Goal: Task Accomplishment & Management: Manage account settings

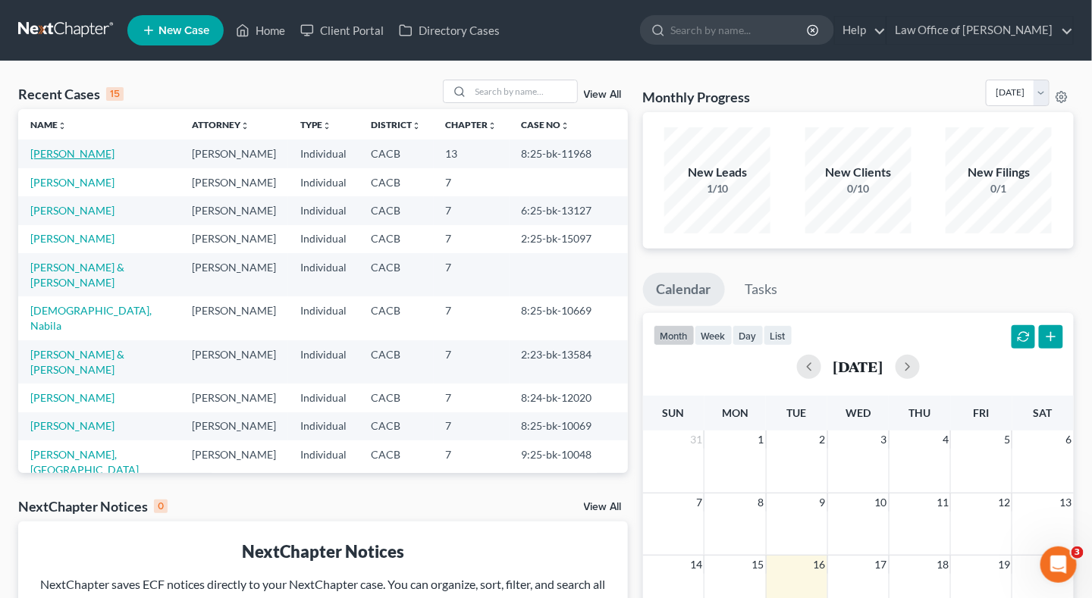
click at [74, 158] on link "[PERSON_NAME]" at bounding box center [72, 153] width 84 height 13
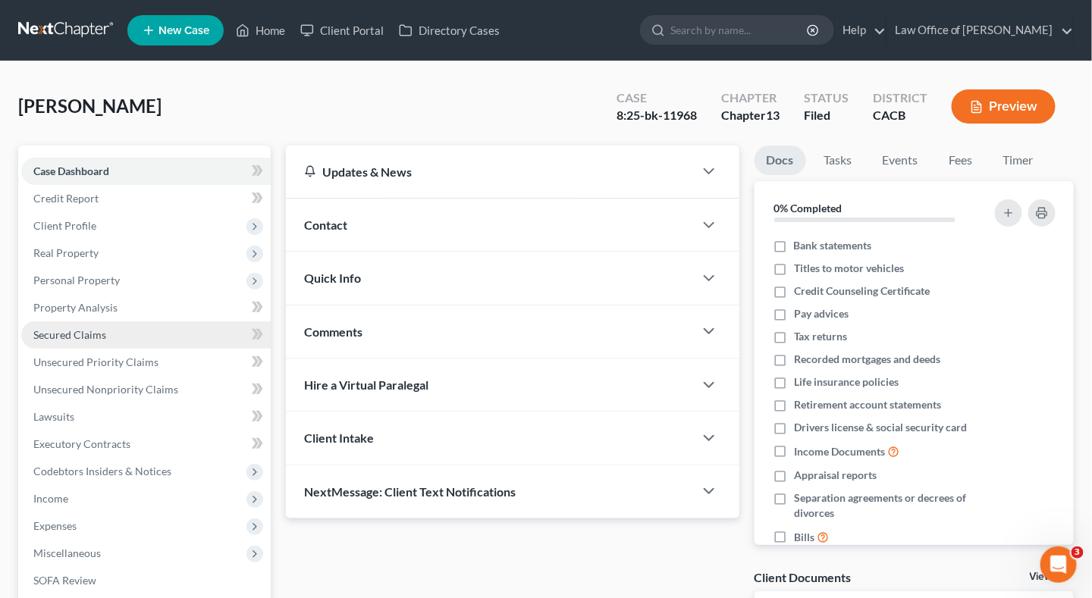
click at [84, 334] on span "Secured Claims" at bounding box center [69, 334] width 73 height 13
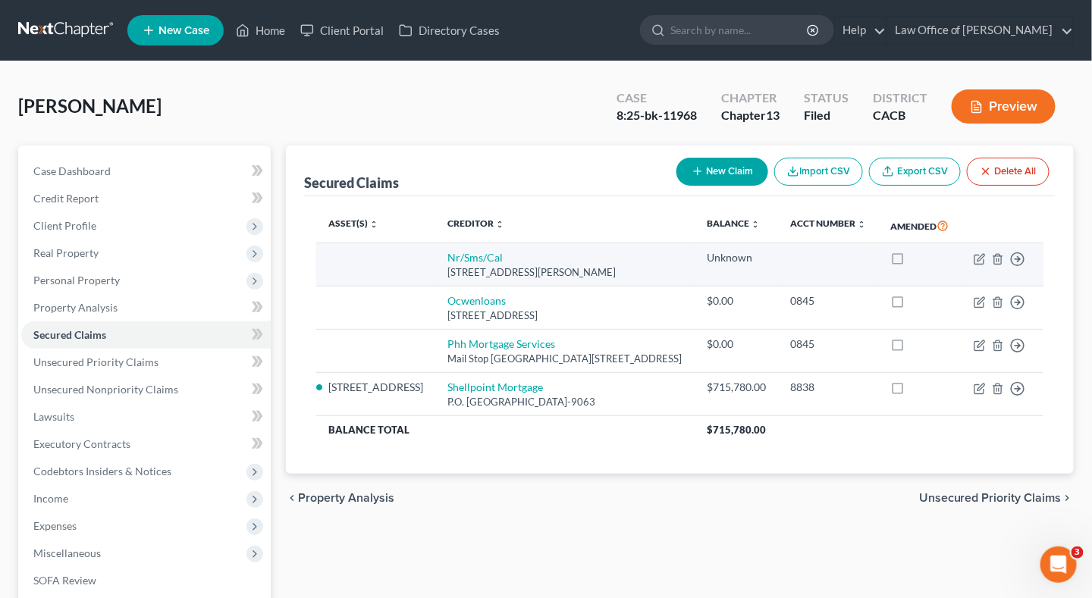
click at [912, 262] on label at bounding box center [912, 262] width 0 height 0
click at [918, 260] on input "checkbox" at bounding box center [923, 255] width 10 height 10
checkbox input "true"
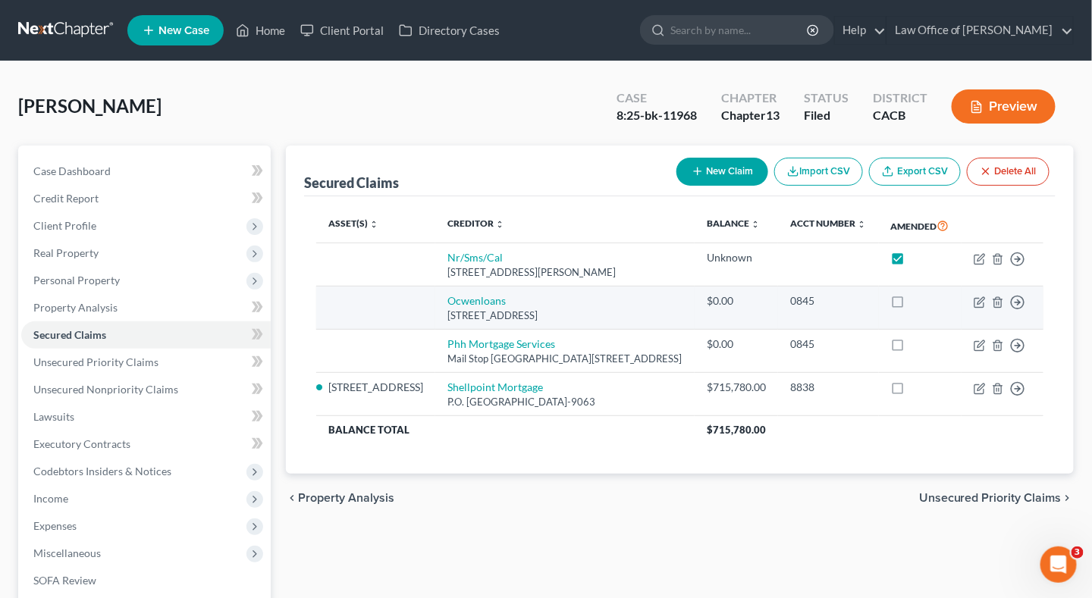
click at [912, 305] on label at bounding box center [912, 305] width 0 height 0
click at [918, 303] on input "checkbox" at bounding box center [923, 298] width 10 height 10
checkbox input "true"
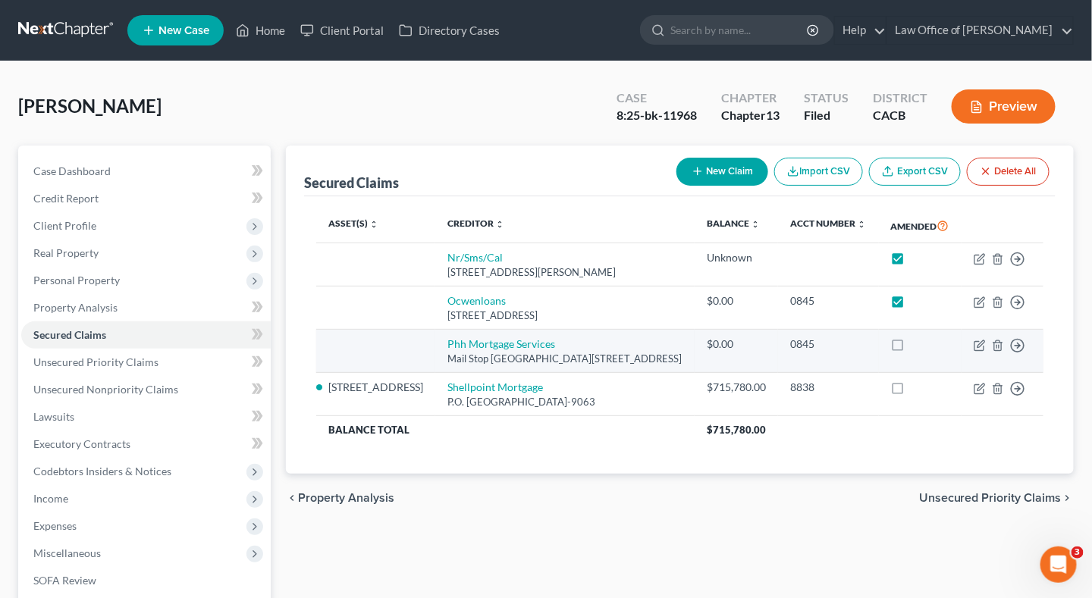
click at [912, 348] on label at bounding box center [912, 348] width 0 height 0
click at [918, 346] on input "checkbox" at bounding box center [923, 342] width 10 height 10
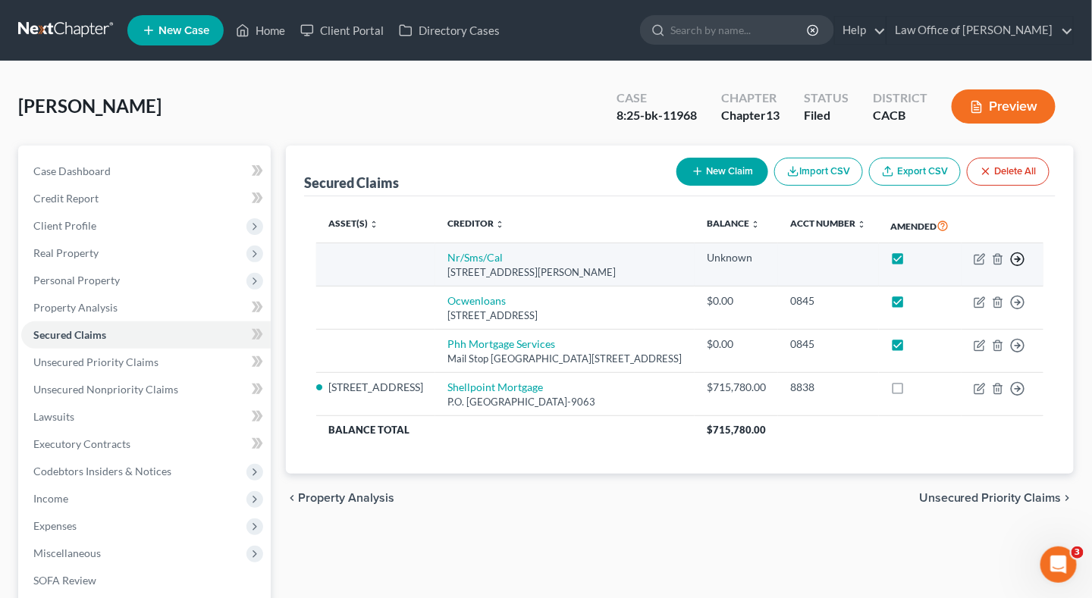
click at [1015, 267] on icon "button" at bounding box center [1017, 259] width 15 height 15
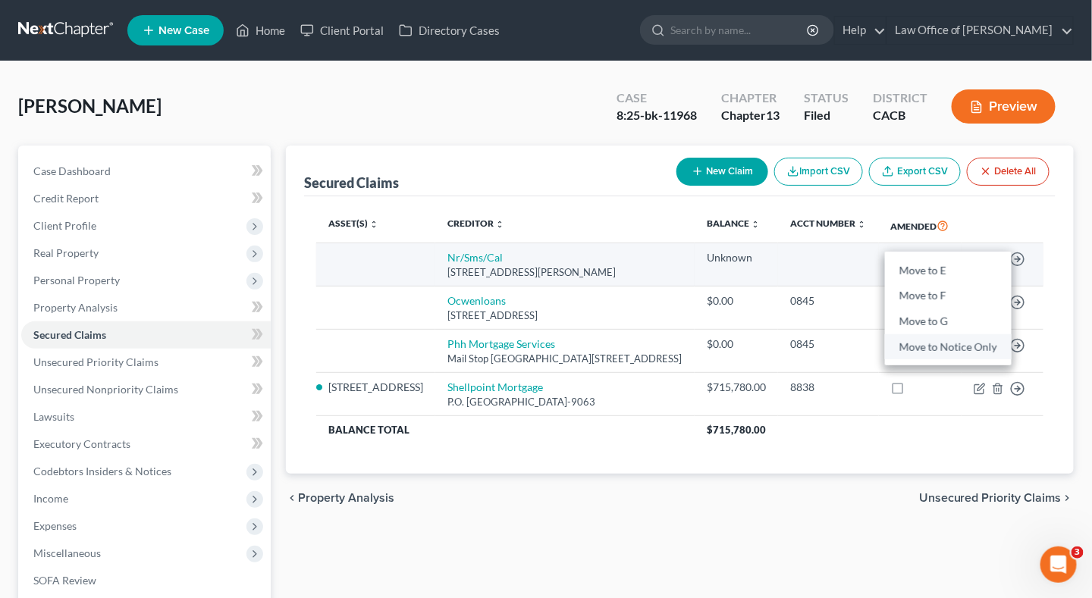
click at [974, 358] on link "Move to Notice Only" at bounding box center [948, 347] width 127 height 26
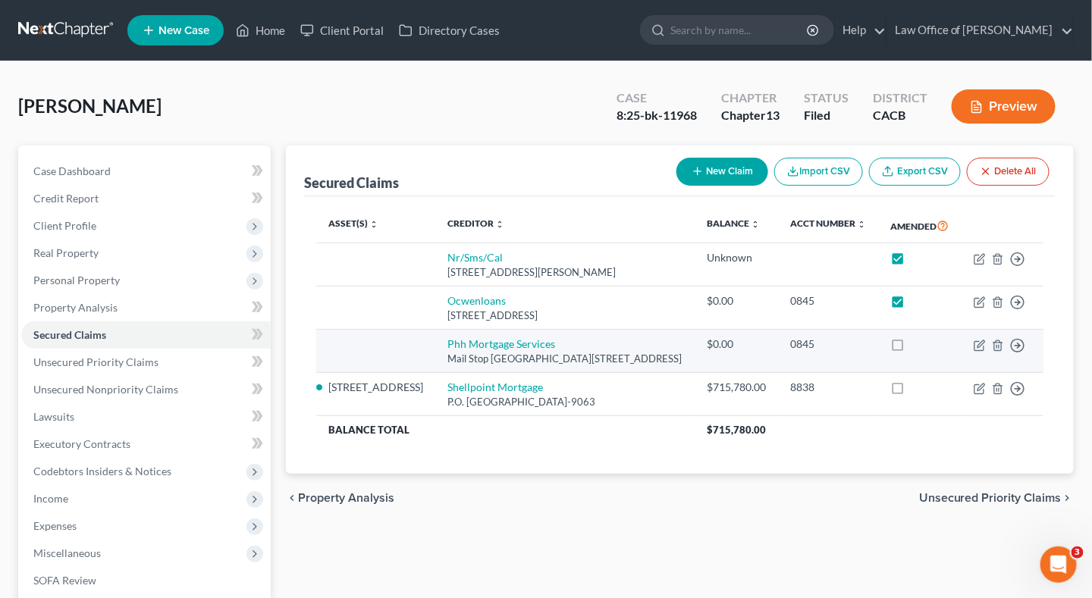
checkbox input "false"
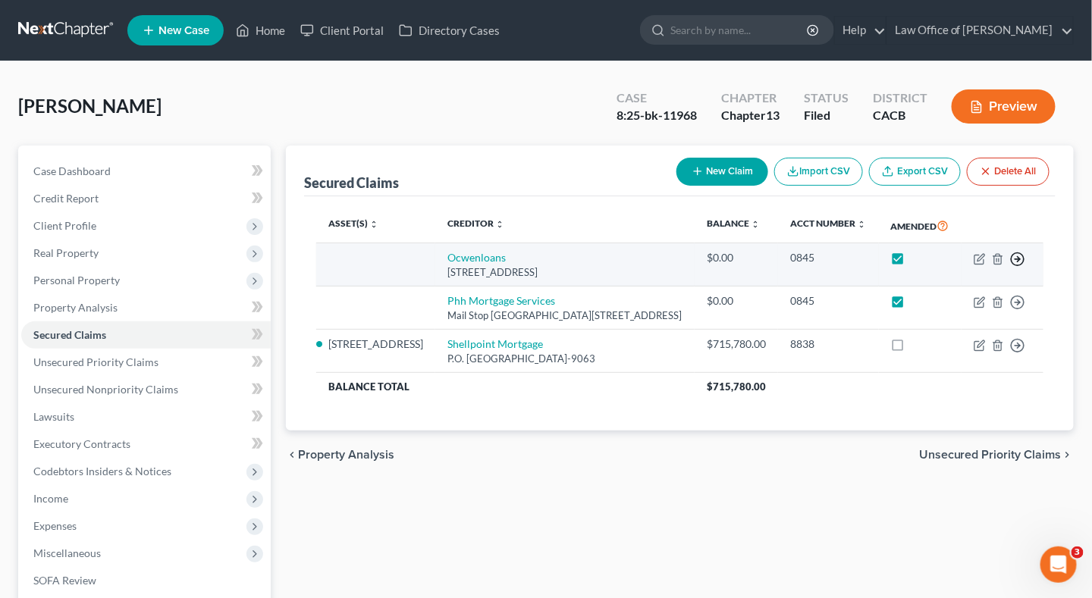
click at [1018, 259] on line "button" at bounding box center [1017, 259] width 5 height 0
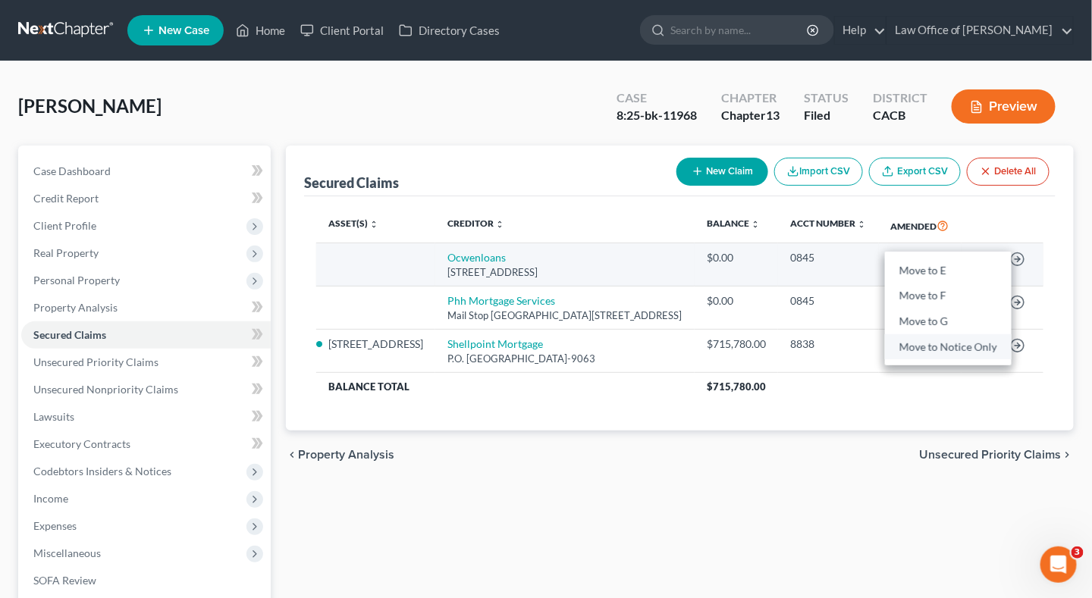
click at [984, 351] on link "Move to Notice Only" at bounding box center [948, 347] width 127 height 26
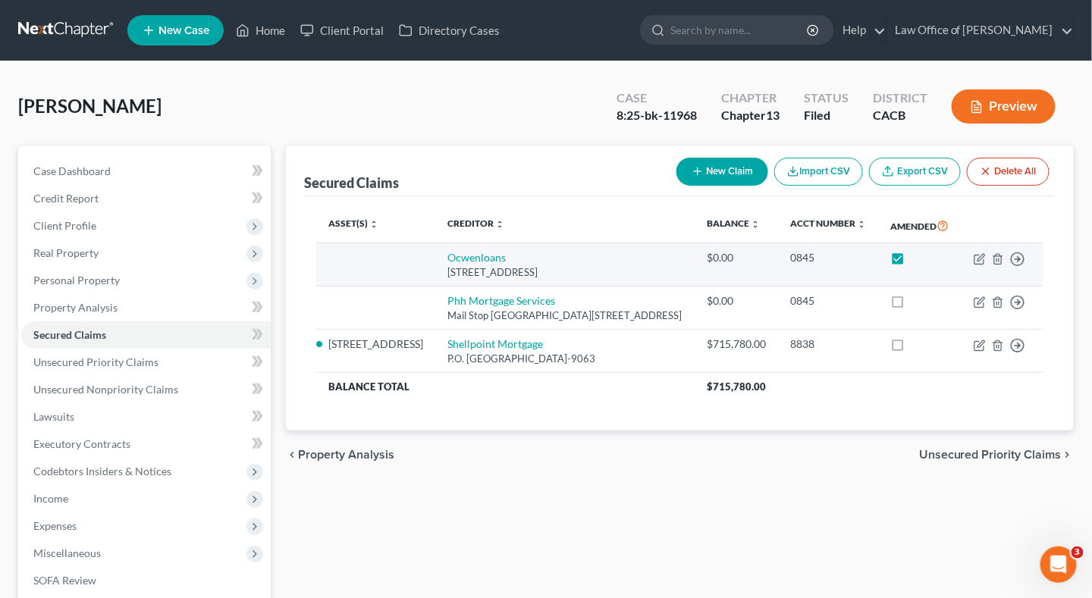
checkbox input "false"
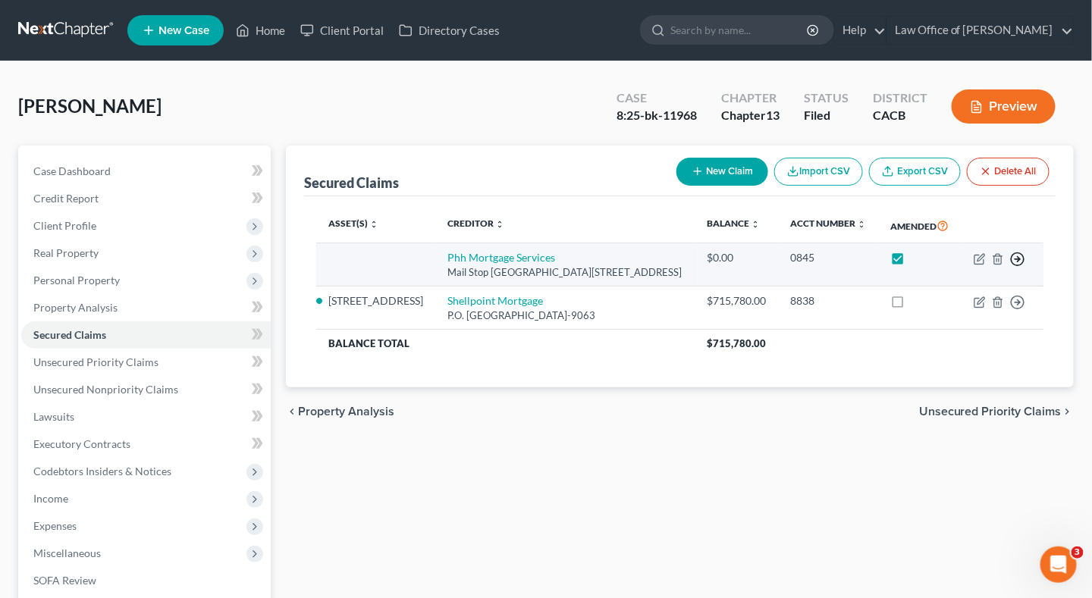
click at [1019, 259] on icon "button" at bounding box center [1017, 259] width 15 height 15
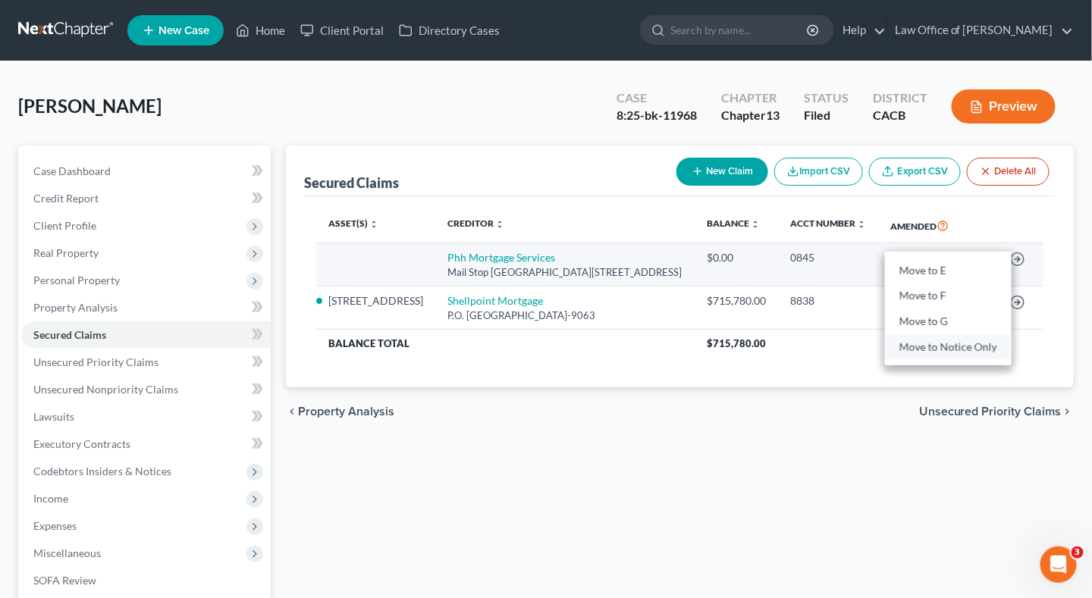
click at [969, 337] on link "Move to Notice Only" at bounding box center [948, 347] width 127 height 26
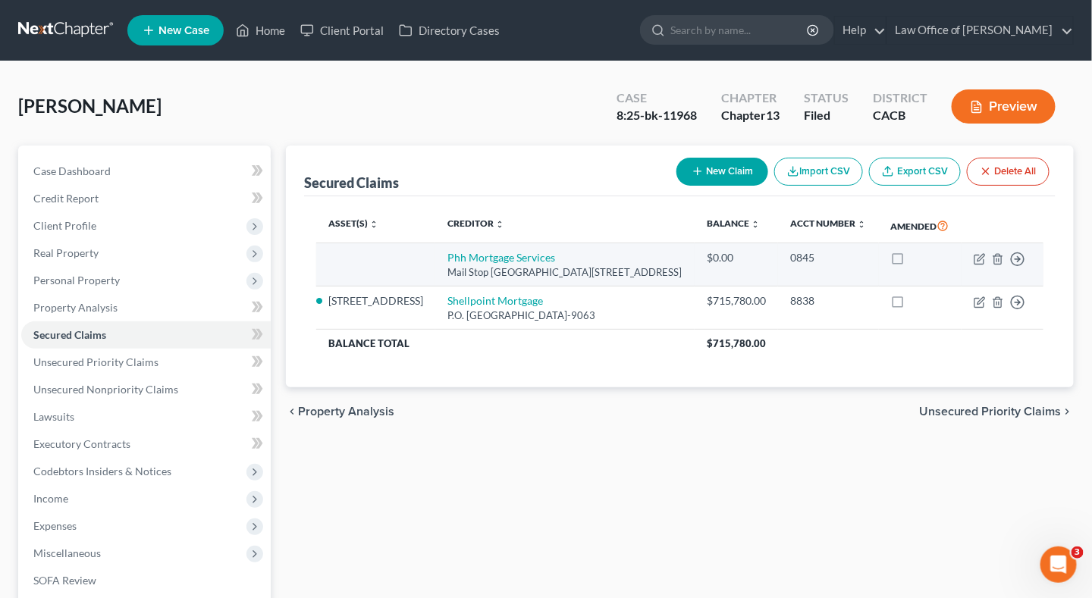
checkbox input "false"
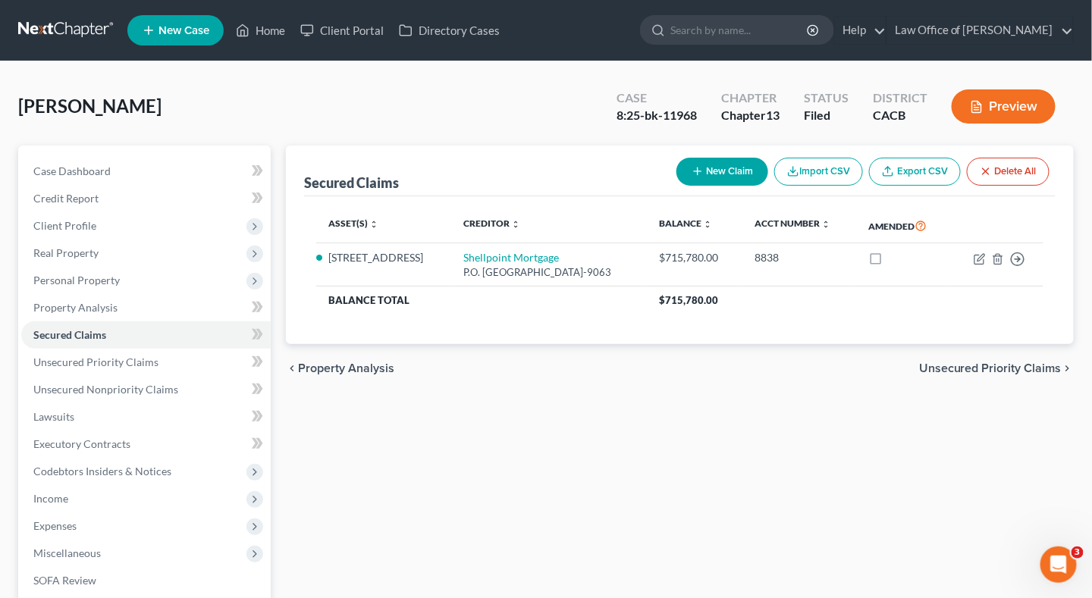
click at [769, 432] on div "Secured Claims New Claim Import CSV Export CSV Delete All Asset(s) expand_more …" at bounding box center [679, 461] width 803 height 630
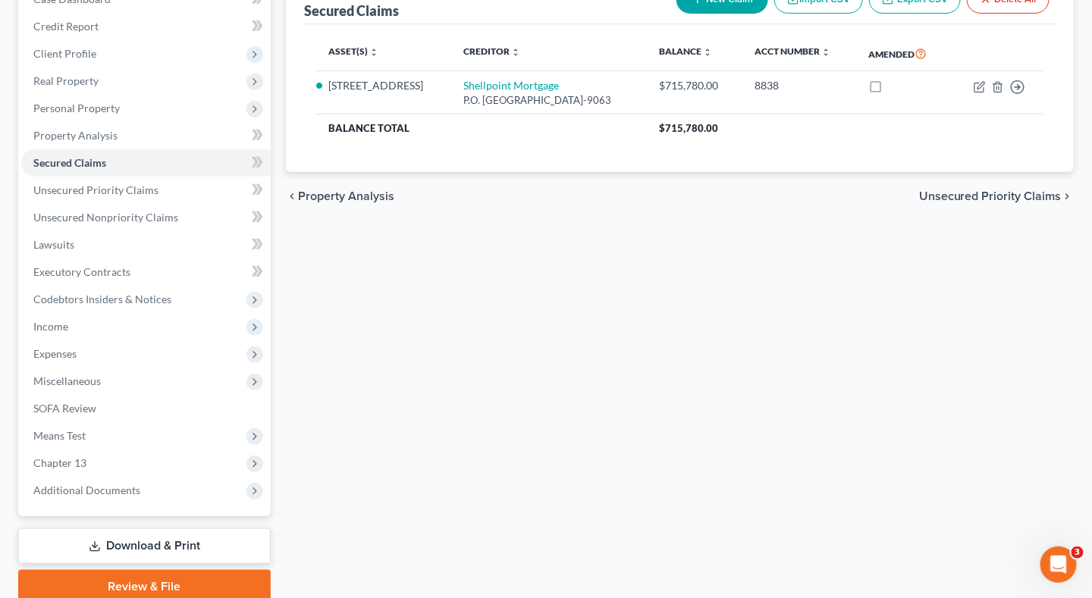
scroll to position [233, 0]
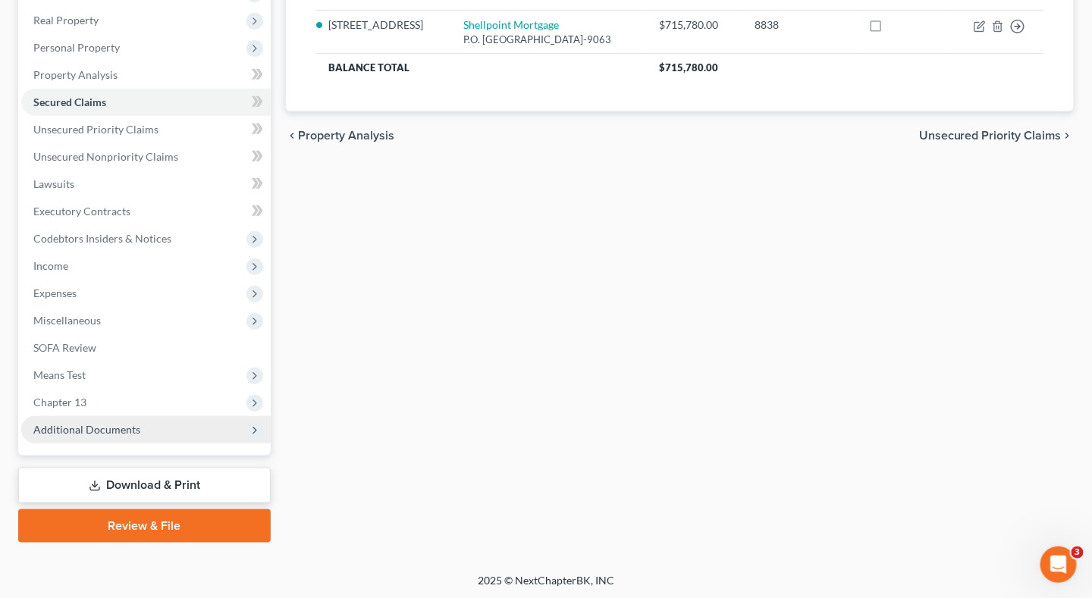
click at [258, 439] on span "Additional Documents" at bounding box center [145, 429] width 249 height 27
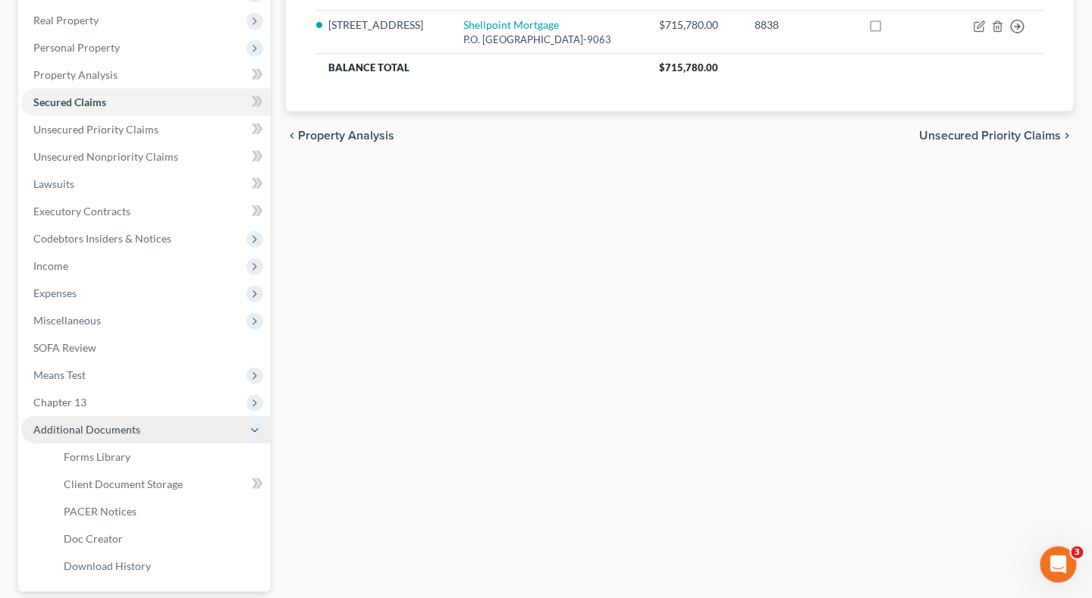
click at [254, 433] on icon at bounding box center [255, 431] width 12 height 12
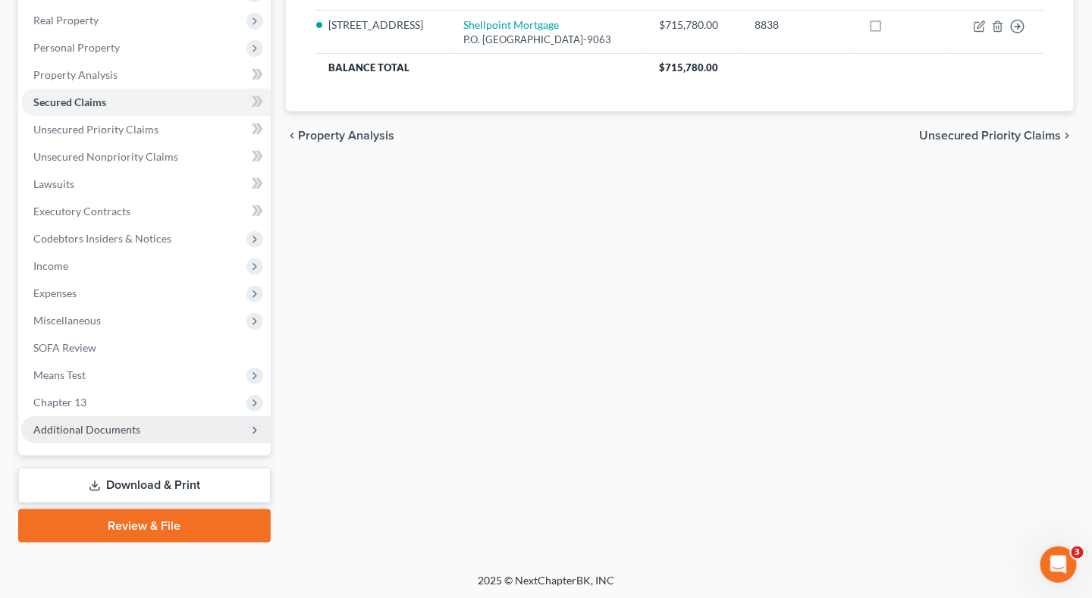
click at [180, 481] on link "Download & Print" at bounding box center [144, 486] width 252 height 36
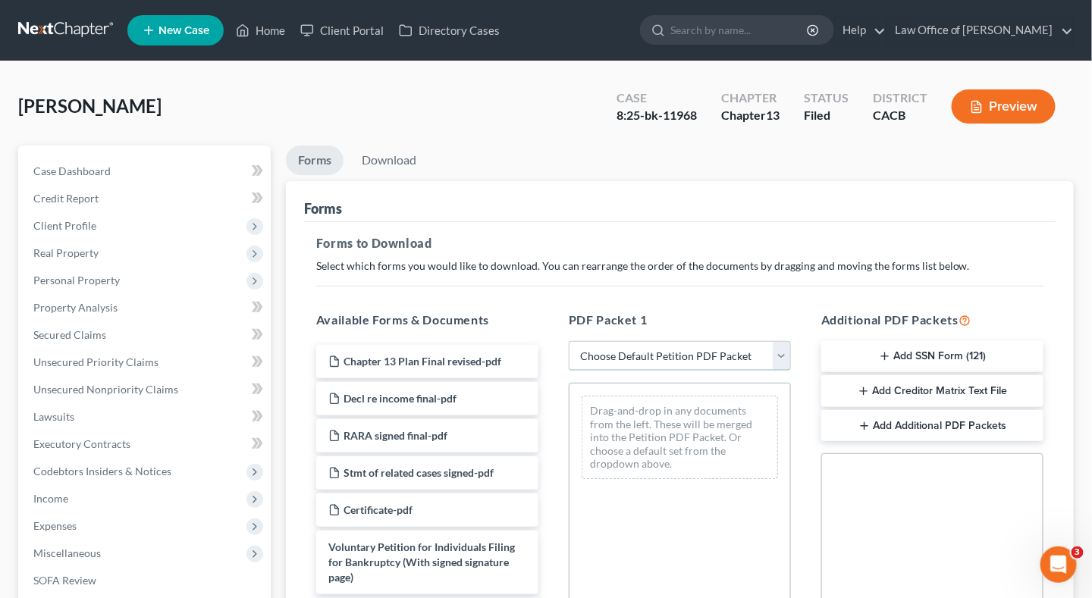
click at [616, 357] on select "Choose Default Petition PDF Packet Complete Bankruptcy Petition (all forms and …" at bounding box center [680, 356] width 222 height 30
click at [290, 339] on div "Forms Forms to Download Select which forms you would like to download. You can …" at bounding box center [680, 506] width 788 height 650
drag, startPoint x: 664, startPoint y: 358, endPoint x: 660, endPoint y: 371, distance: 13.4
click at [663, 359] on select "Choose Default Petition PDF Packet Complete Bankruptcy Petition (all forms and …" at bounding box center [680, 356] width 222 height 30
select select "2"
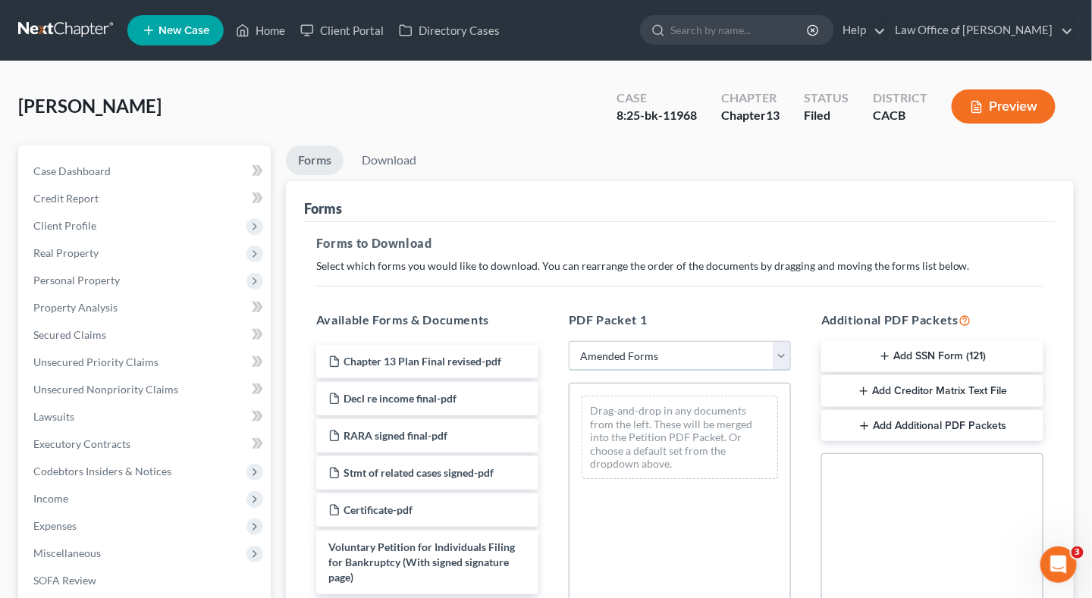
click at [569, 341] on select "Choose Default Petition PDF Packet Complete Bankruptcy Petition (all forms and …" at bounding box center [680, 356] width 222 height 30
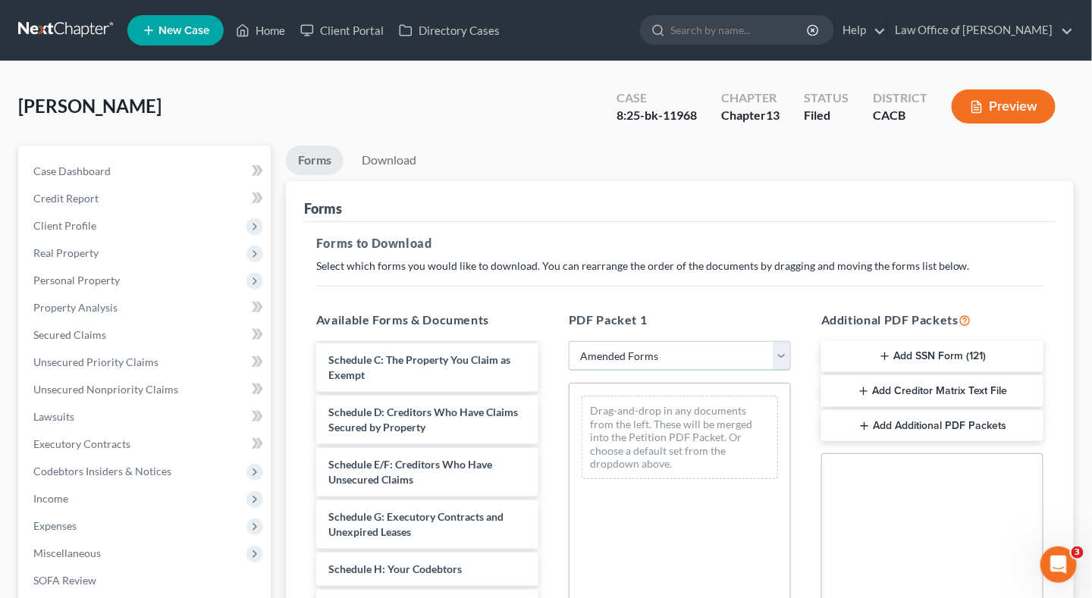
scroll to position [152, 0]
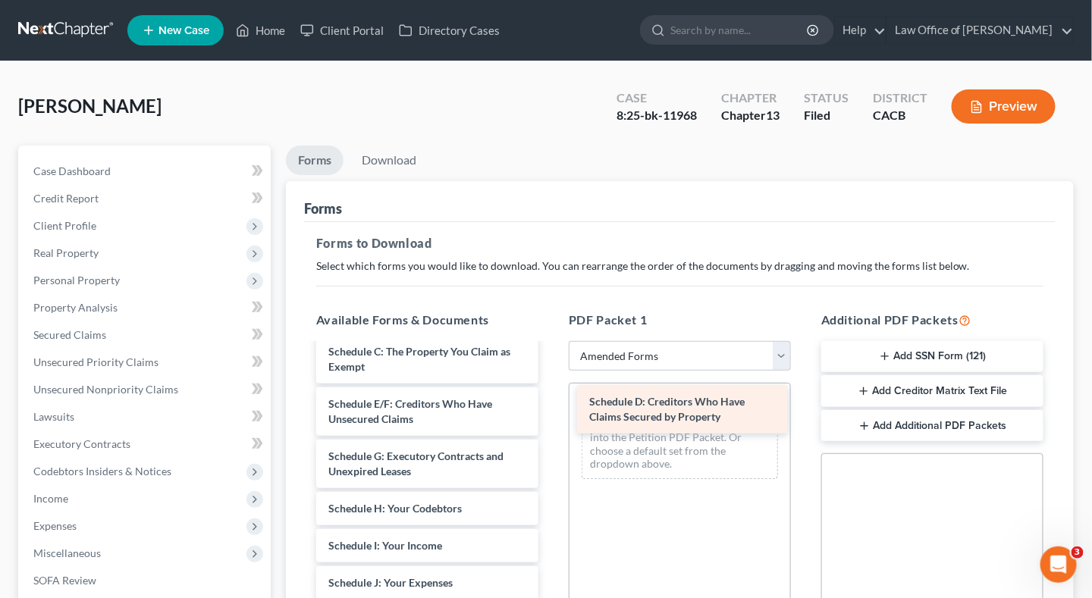
drag, startPoint x: 488, startPoint y: 416, endPoint x: 749, endPoint y: 415, distance: 260.8
click at [550, 415] on div "Schedule D: Creditors Who Have Claims Secured by Property Voluntary Petition fo…" at bounding box center [427, 594] width 246 height 803
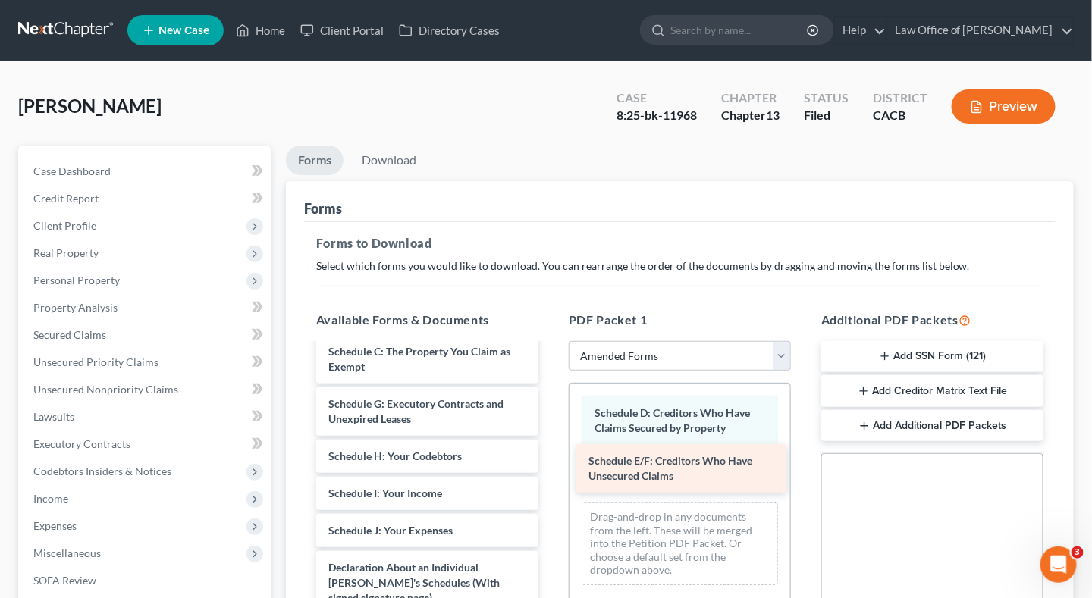
drag, startPoint x: 459, startPoint y: 419, endPoint x: 719, endPoint y: 478, distance: 266.5
click at [550, 478] on div "Schedule E/F: Creditors Who Have Unsecured Claims Voluntary Petition for Indivi…" at bounding box center [427, 568] width 246 height 751
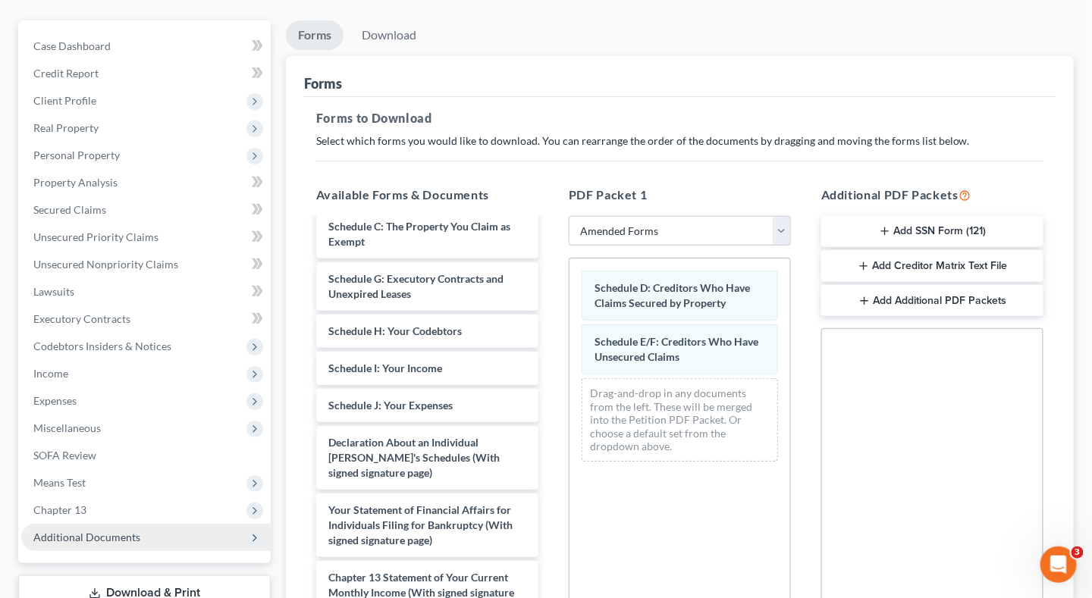
scroll to position [303, 0]
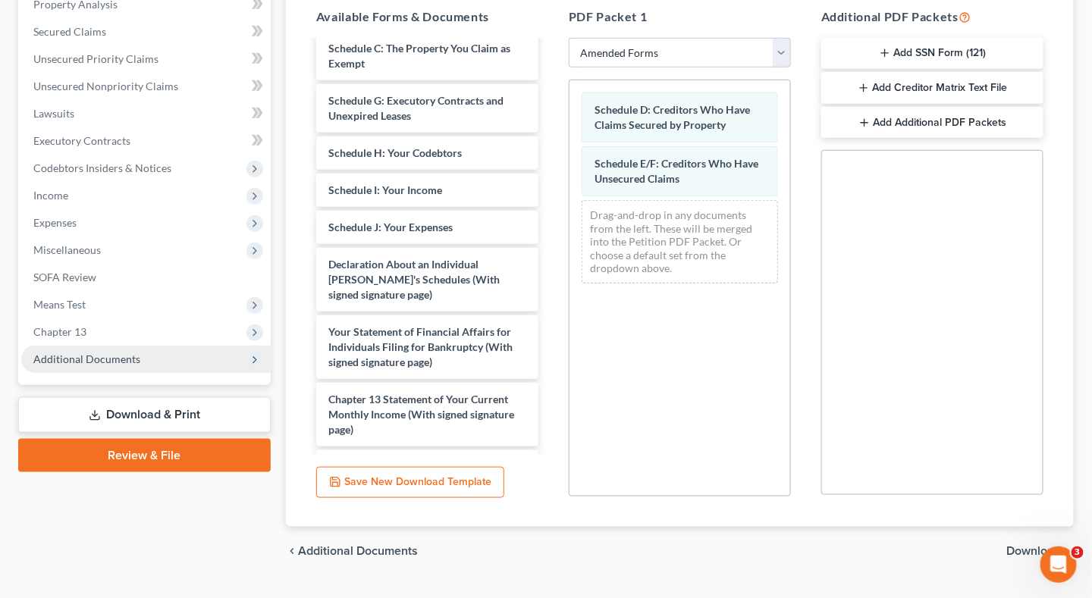
click at [1019, 550] on span "Download" at bounding box center [1034, 551] width 55 height 12
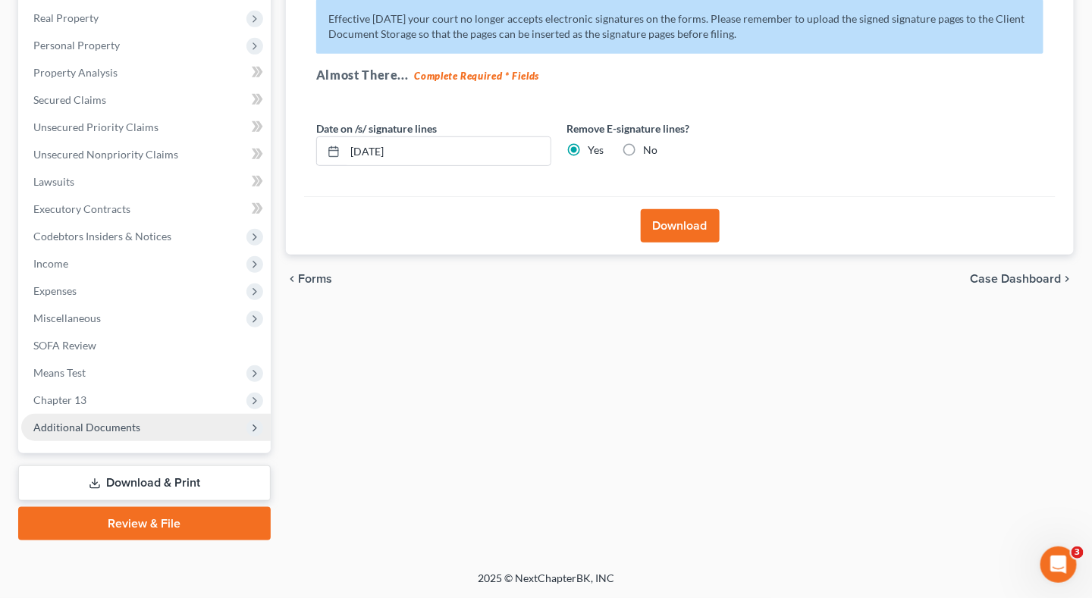
scroll to position [233, 0]
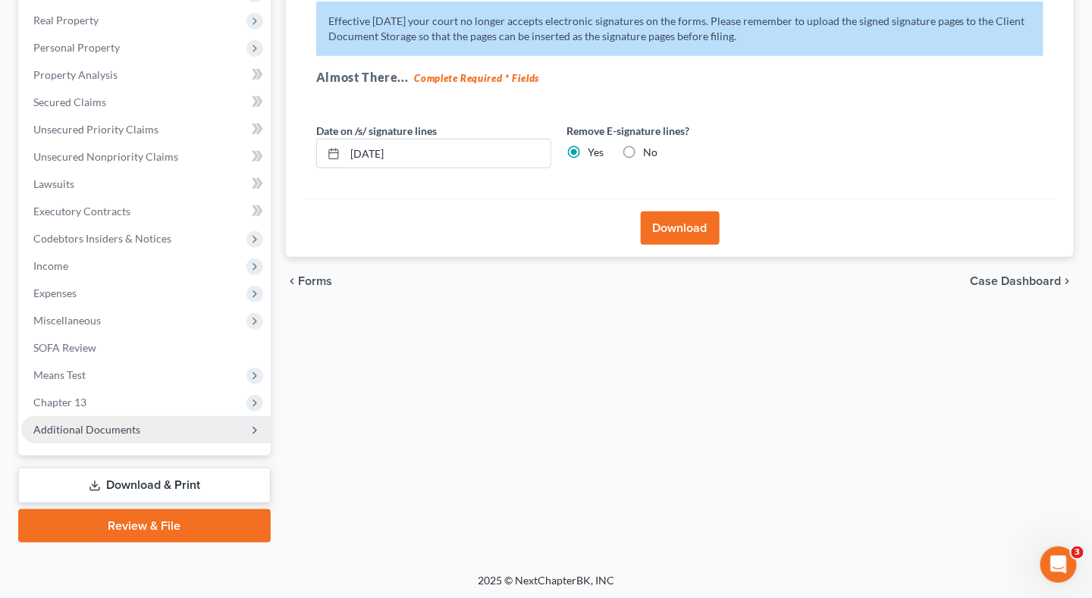
click at [672, 231] on button "Download" at bounding box center [680, 228] width 79 height 33
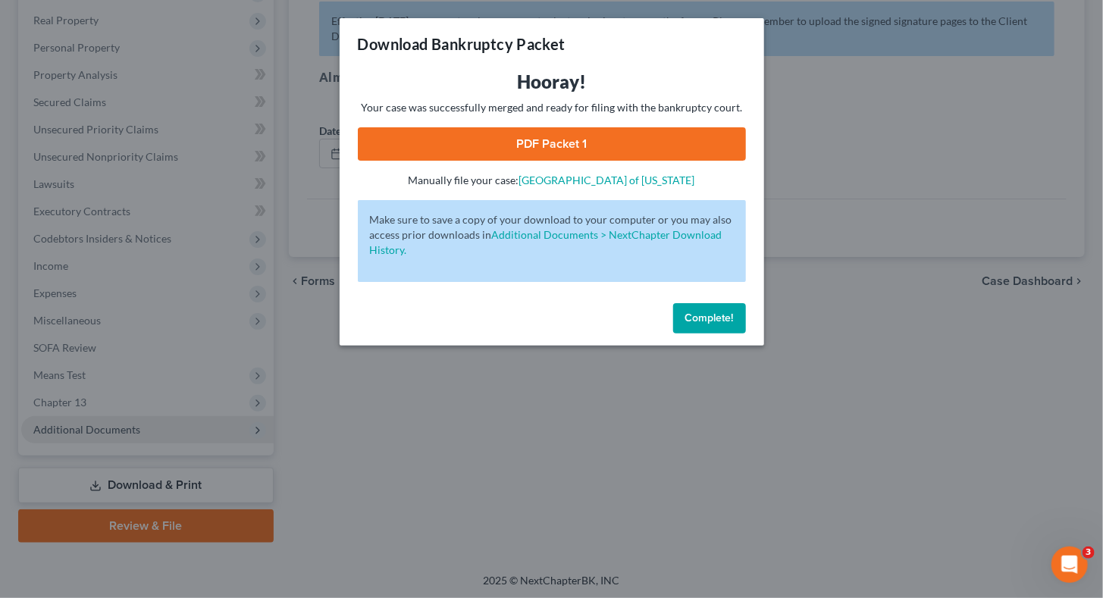
click at [596, 143] on link "PDF Packet 1" at bounding box center [552, 143] width 388 height 33
click at [702, 320] on span "Complete!" at bounding box center [709, 318] width 49 height 13
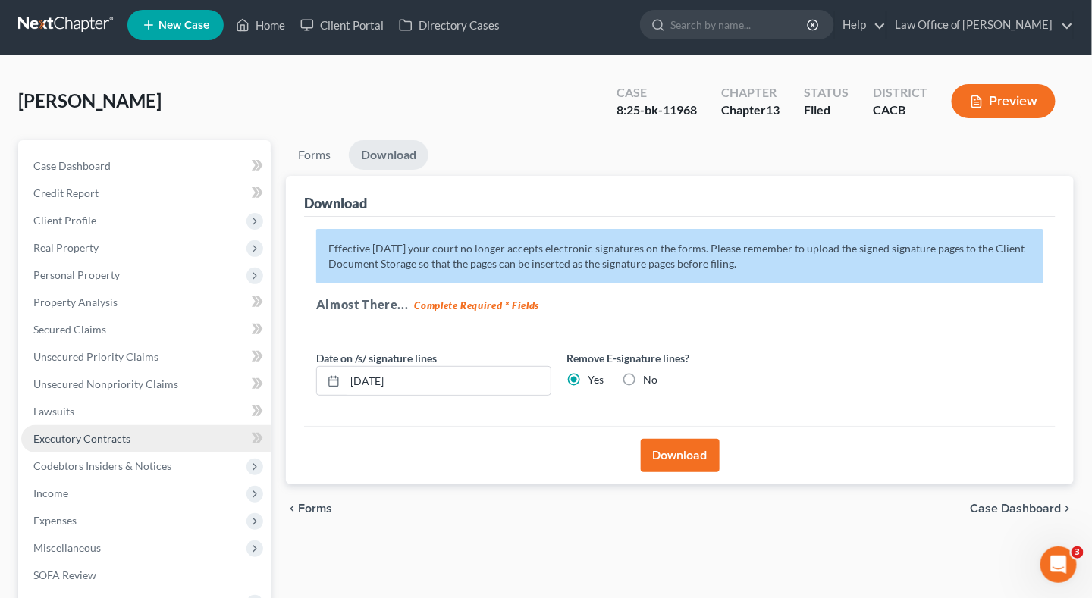
scroll to position [81, 0]
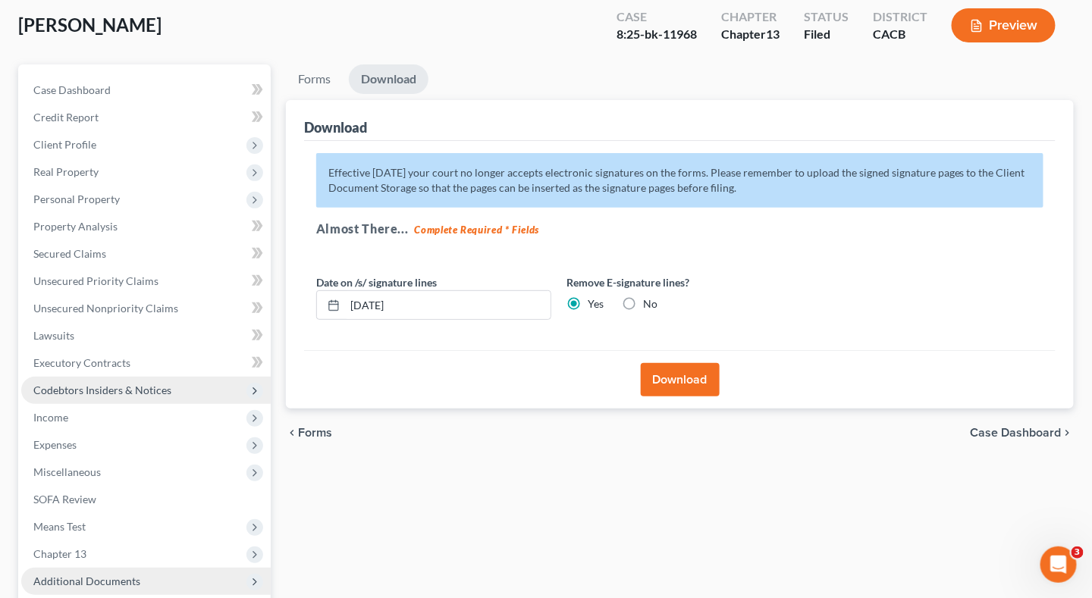
click at [160, 394] on span "Codebtors Insiders & Notices" at bounding box center [102, 390] width 138 height 13
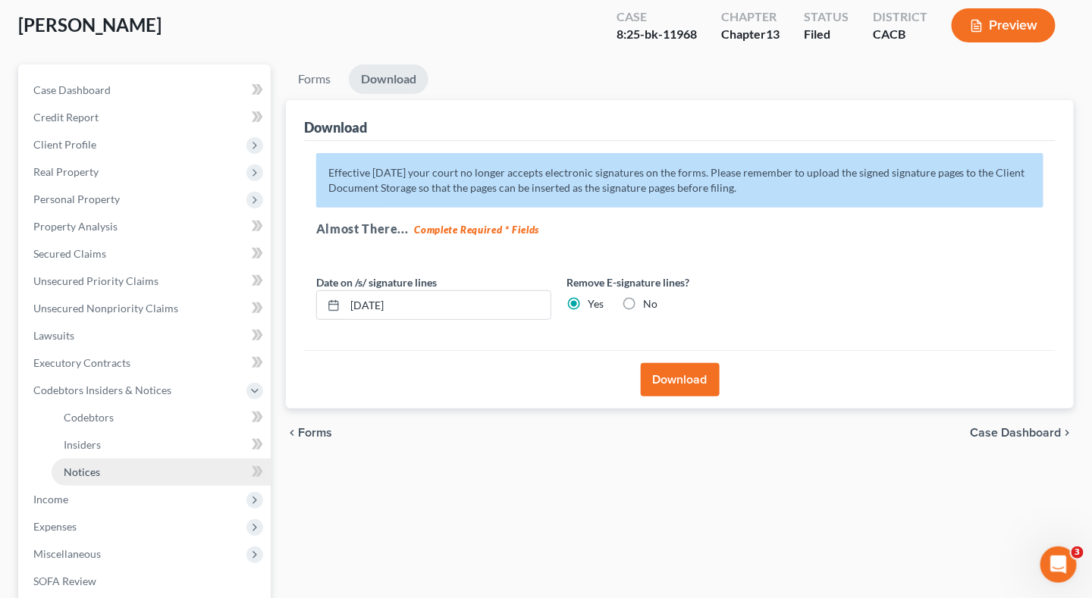
click at [156, 472] on link "Notices" at bounding box center [161, 472] width 219 height 27
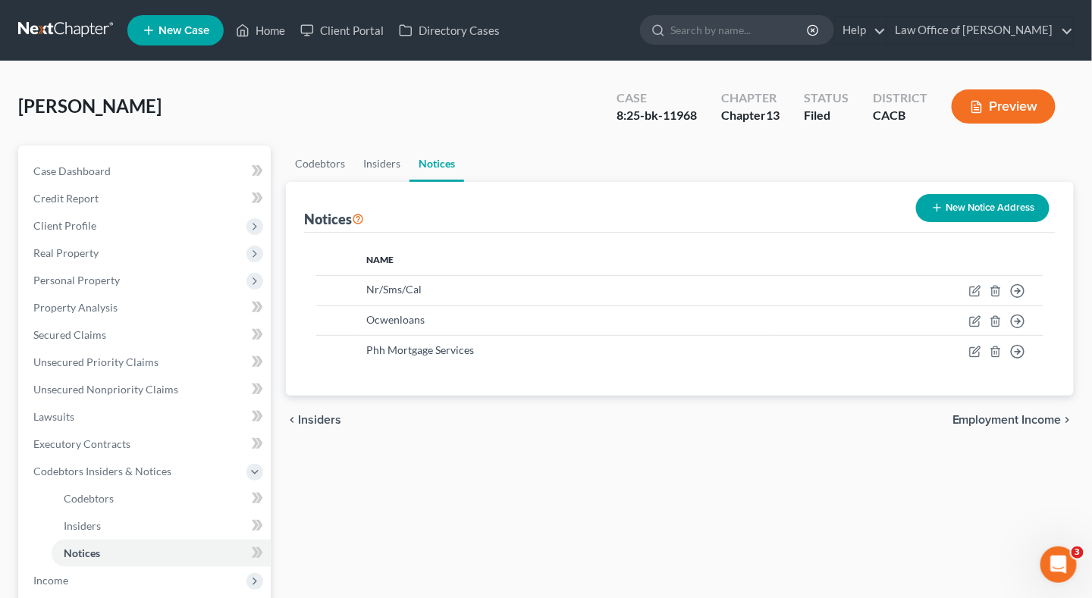
scroll to position [227, 0]
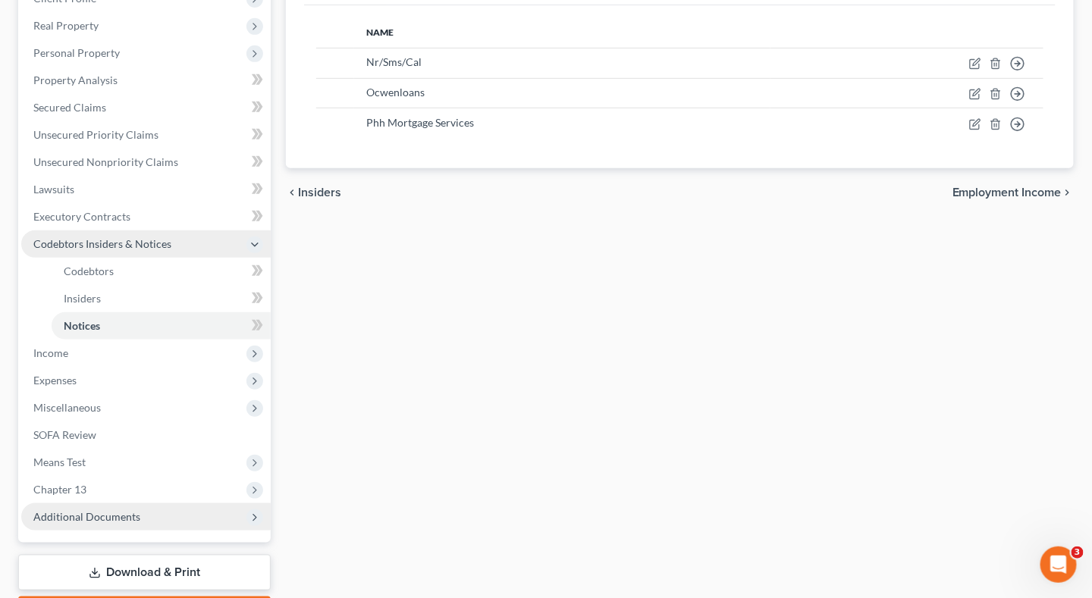
click at [259, 243] on icon at bounding box center [255, 245] width 12 height 12
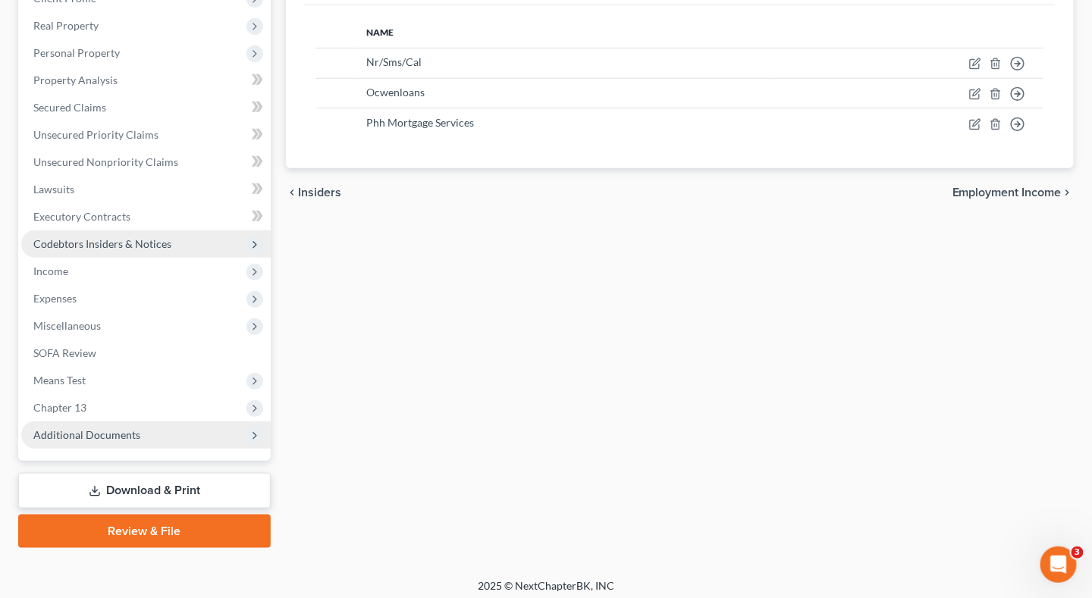
click at [162, 484] on link "Download & Print" at bounding box center [144, 491] width 252 height 36
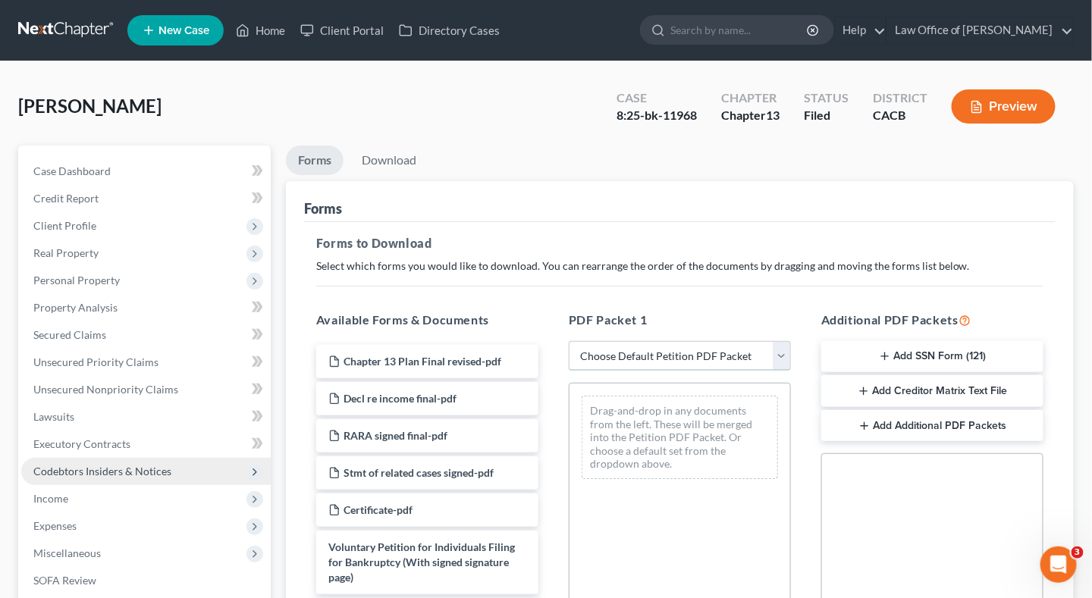
click at [641, 359] on select "Choose Default Petition PDF Packet Complete Bankruptcy Petition (all forms and …" at bounding box center [680, 356] width 222 height 30
select select "2"
click at [569, 341] on select "Choose Default Petition PDF Packet Complete Bankruptcy Petition (all forms and …" at bounding box center [680, 356] width 222 height 30
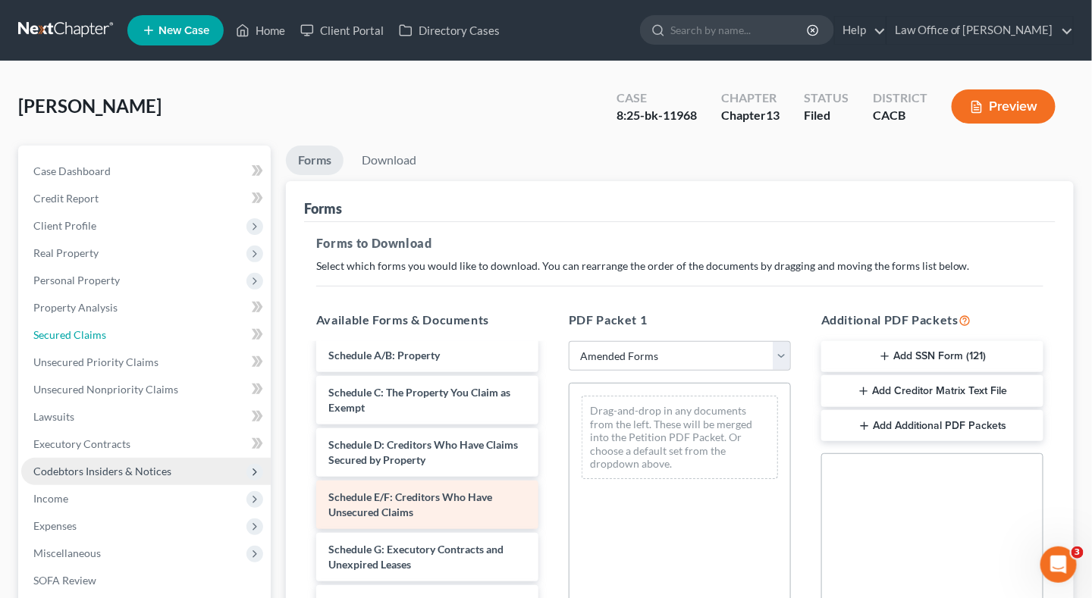
scroll to position [152, 0]
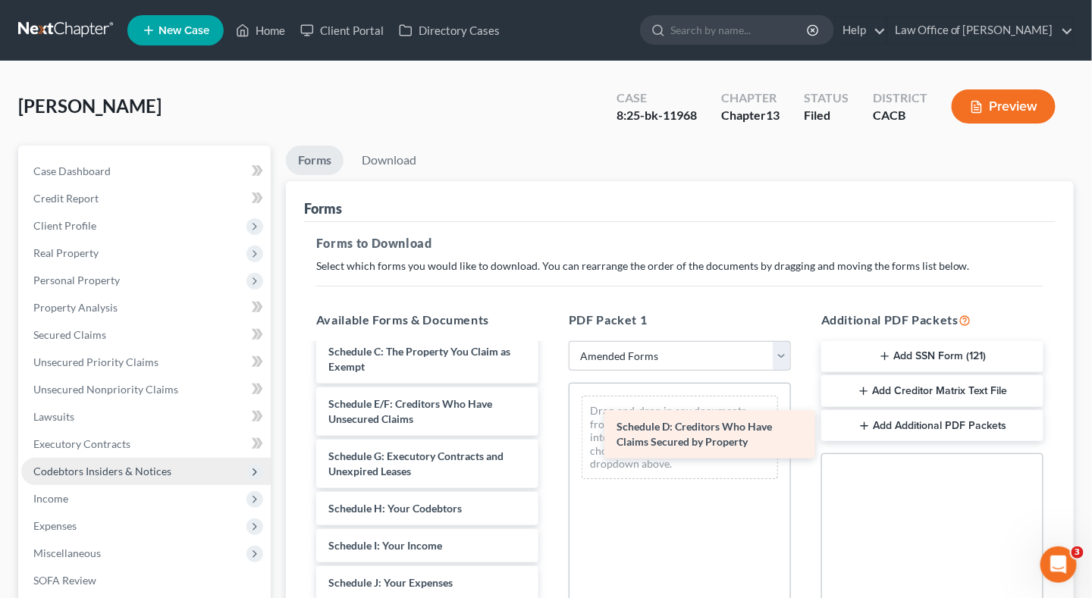
drag, startPoint x: 384, startPoint y: 406, endPoint x: 672, endPoint y: 431, distance: 289.1
click at [550, 431] on div "Schedule D: Creditors Who Have Claims Secured by Property Voluntary Petition fo…" at bounding box center [427, 594] width 246 height 803
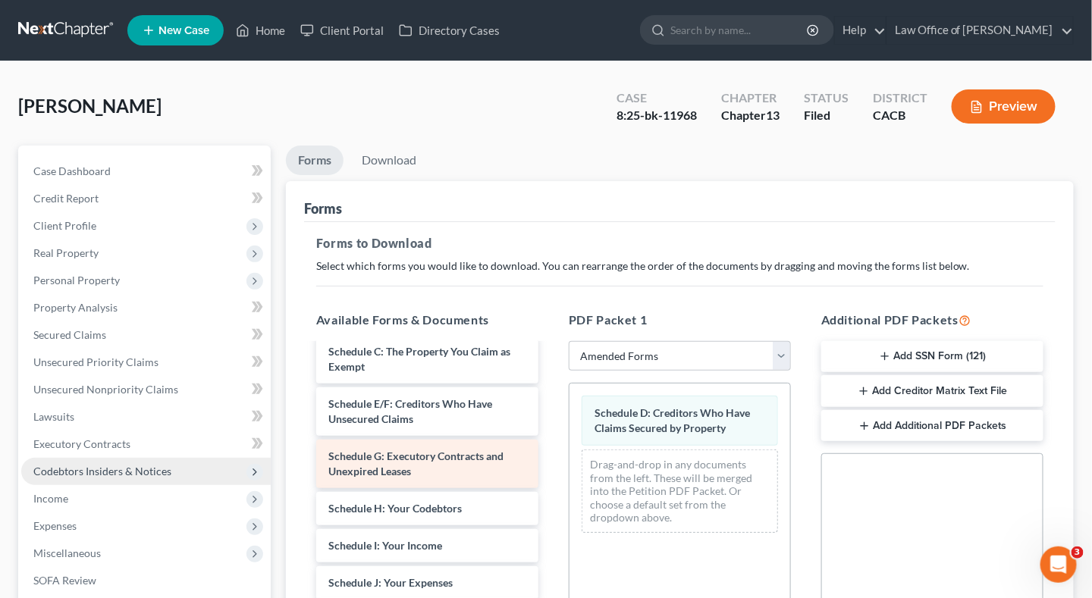
scroll to position [227, 0]
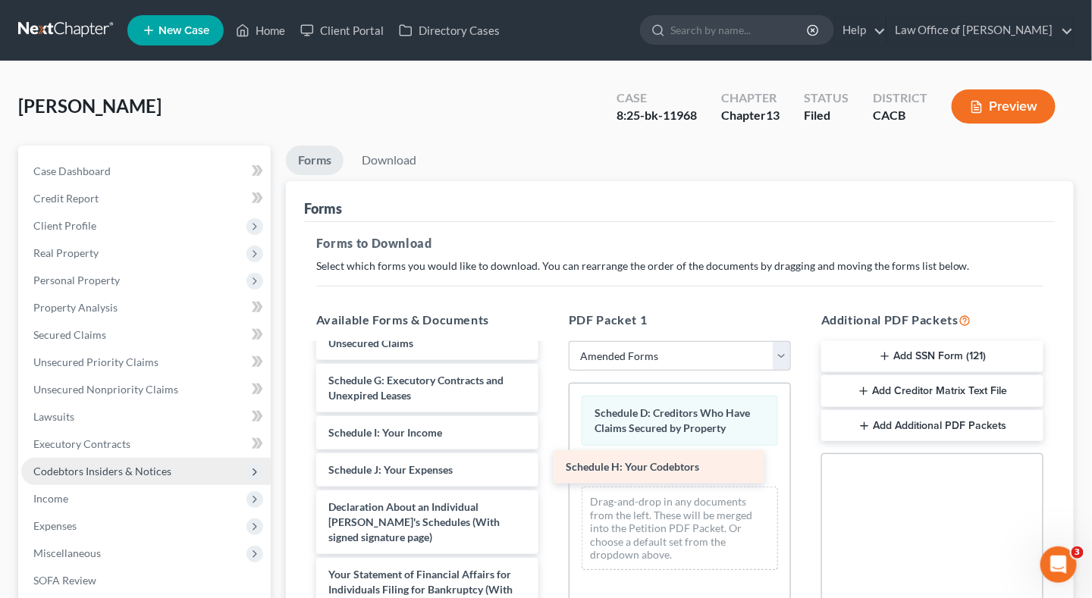
drag, startPoint x: 440, startPoint y: 434, endPoint x: 677, endPoint y: 470, distance: 240.0
click at [550, 470] on div "Schedule H: Your Codebtors Voluntary Petition for Individuals Filing for Bankru…" at bounding box center [427, 501] width 246 height 766
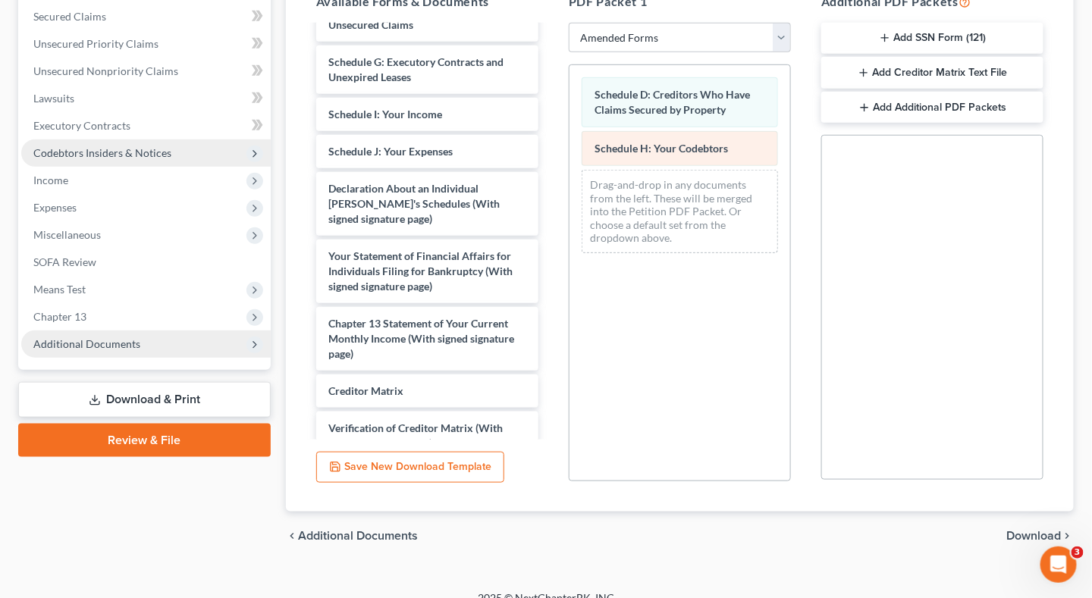
scroll to position [336, 0]
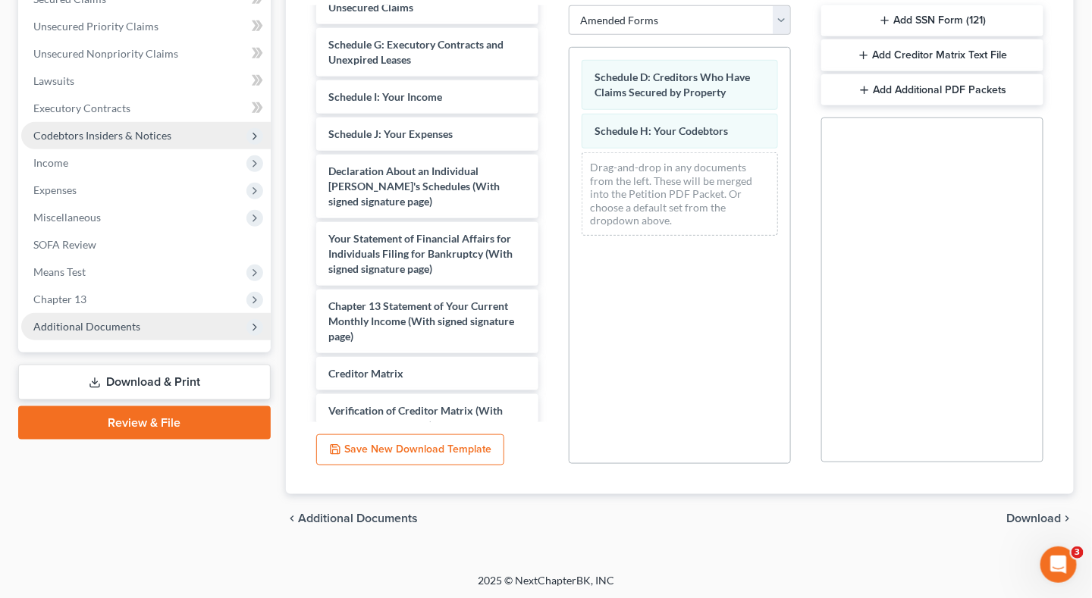
click at [1038, 516] on span "Download" at bounding box center [1034, 519] width 55 height 12
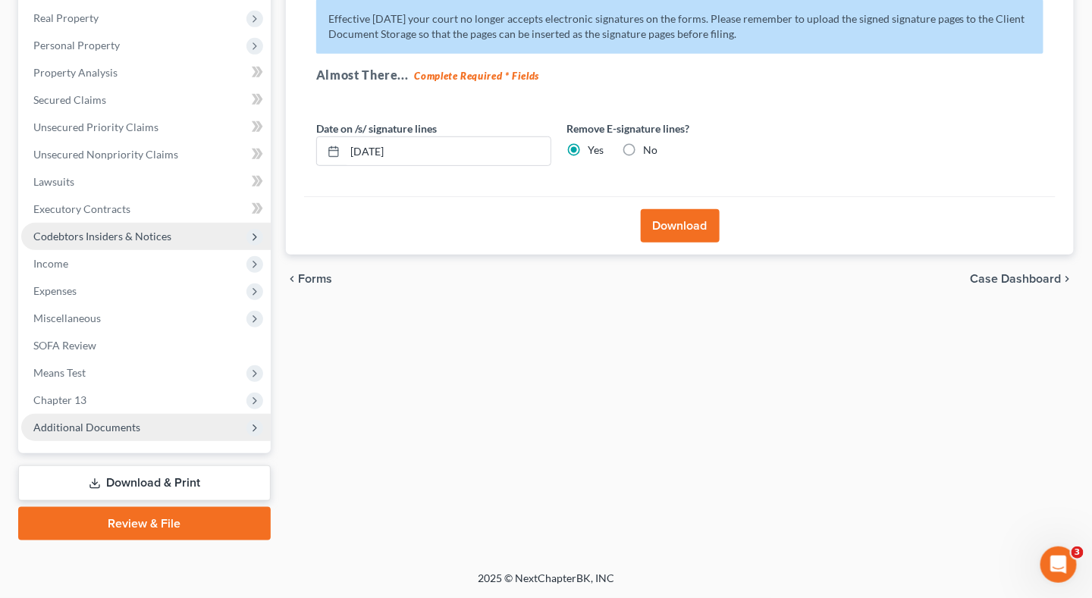
scroll to position [233, 0]
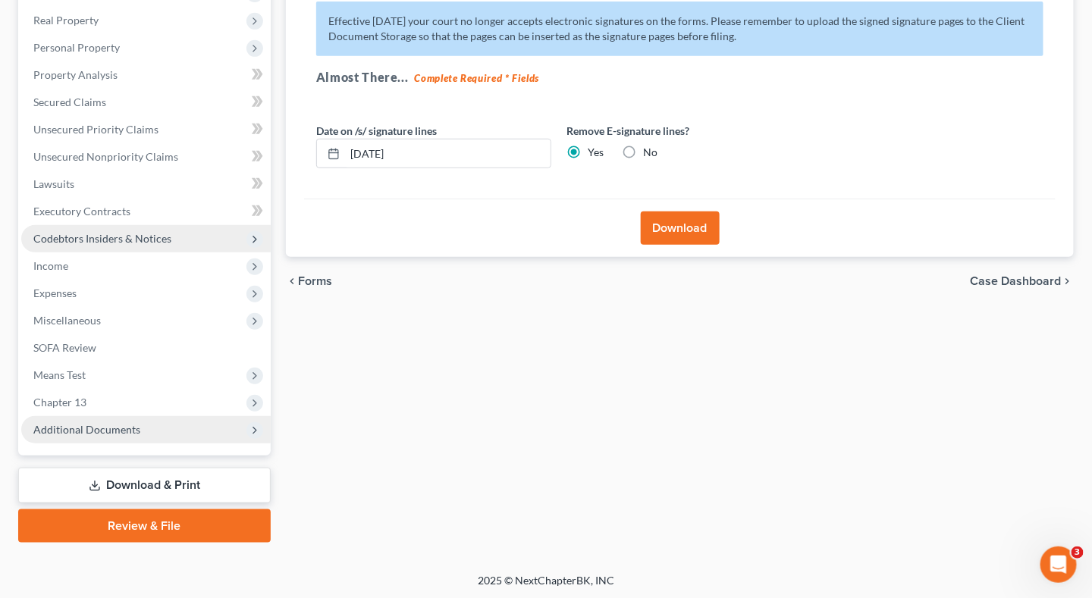
click at [676, 225] on button "Download" at bounding box center [680, 228] width 79 height 33
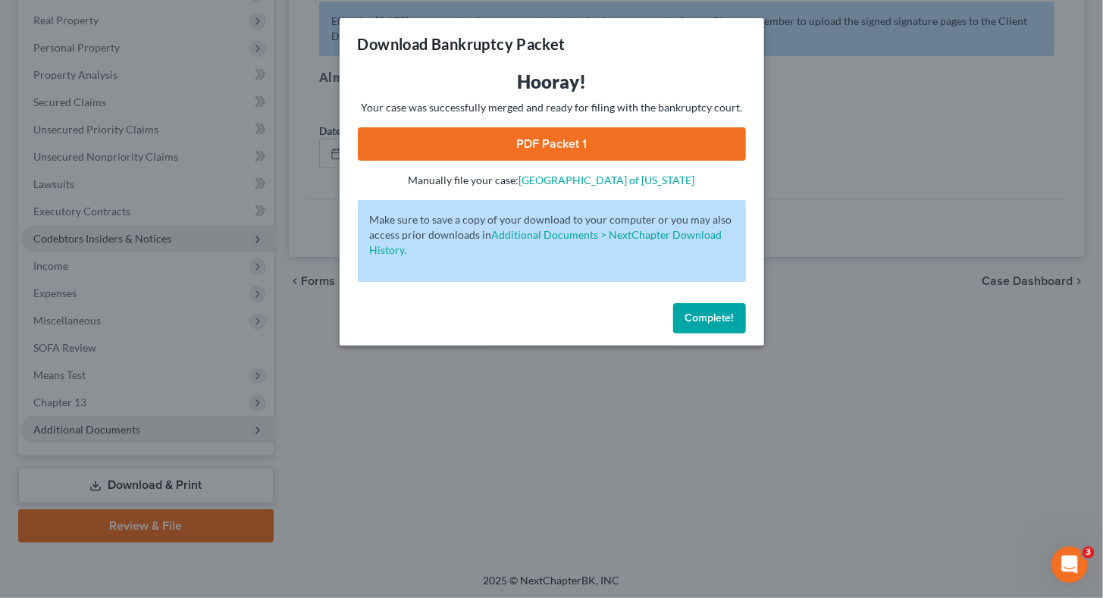
click at [581, 138] on link "PDF Packet 1" at bounding box center [552, 143] width 388 height 33
click at [733, 318] on span "Complete!" at bounding box center [709, 318] width 49 height 13
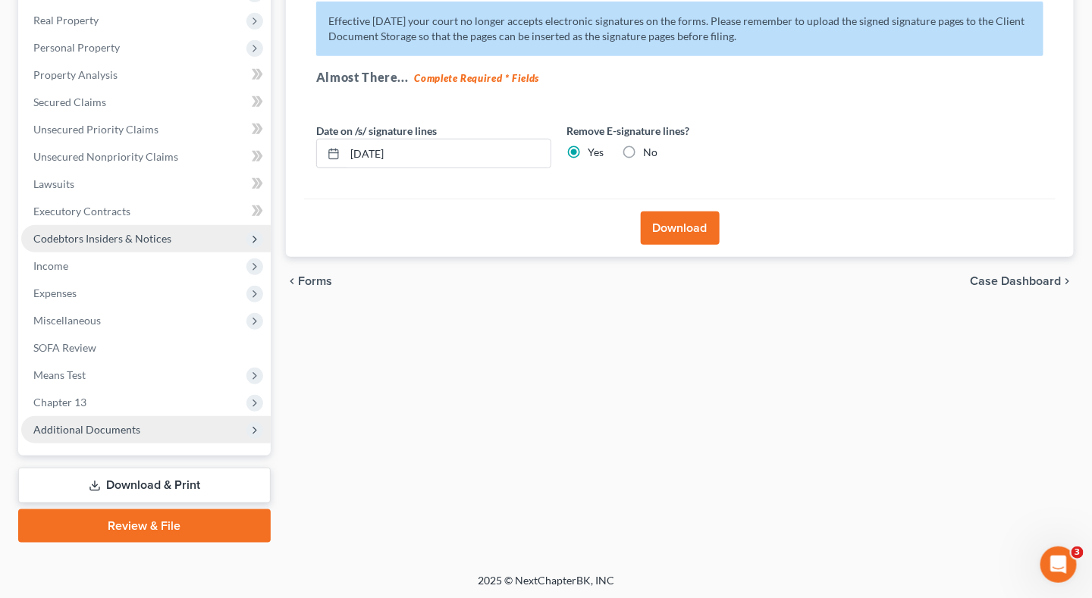
click at [256, 243] on icon at bounding box center [255, 240] width 12 height 12
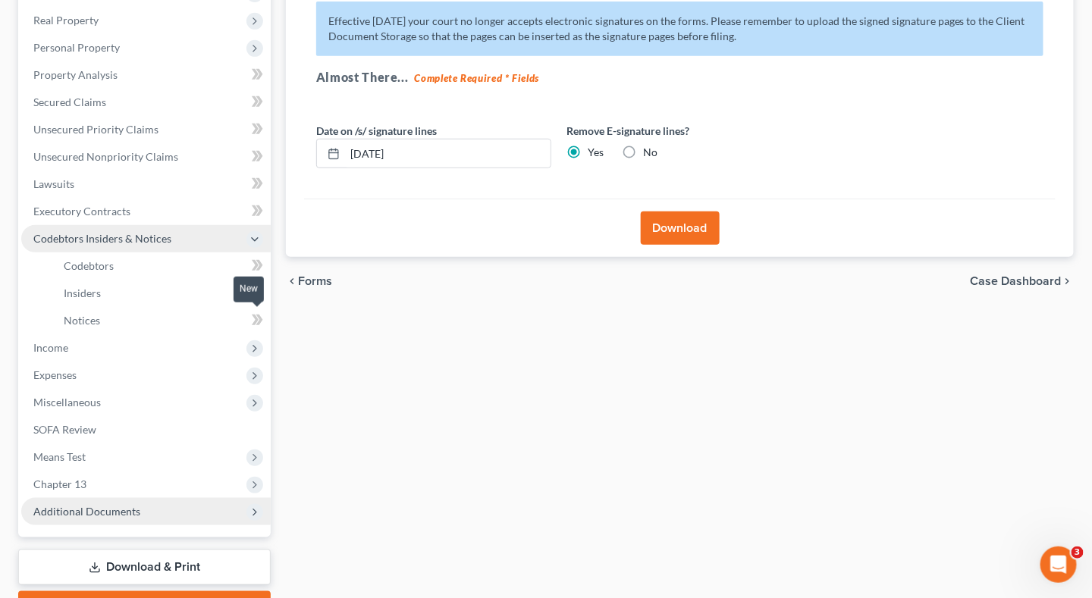
click at [253, 315] on icon at bounding box center [255, 320] width 7 height 11
click at [80, 320] on span "Notices" at bounding box center [82, 320] width 36 height 13
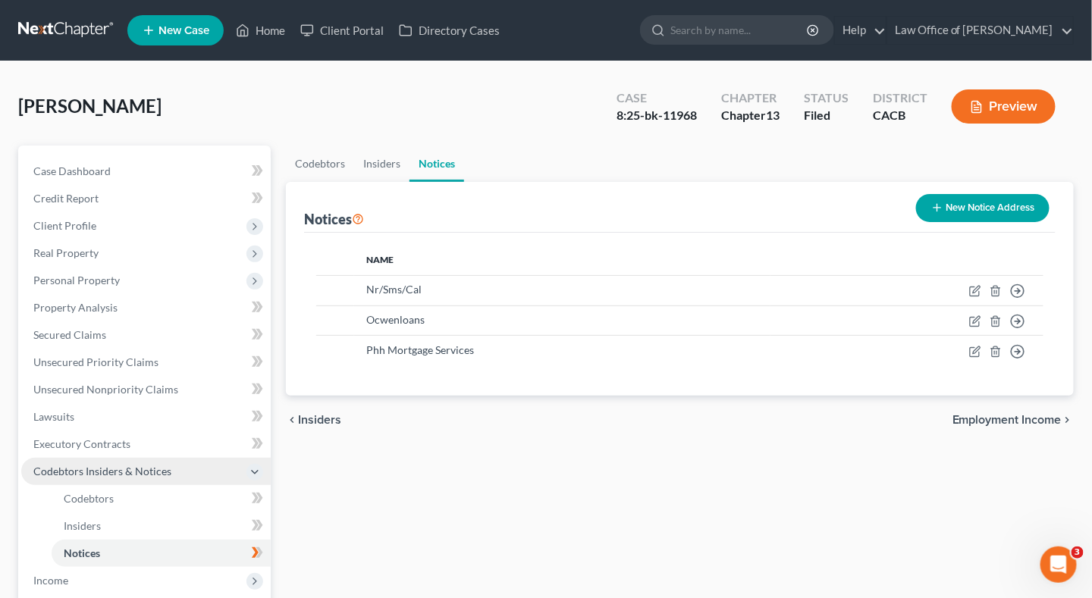
click at [165, 474] on span "Codebtors Insiders & Notices" at bounding box center [102, 471] width 138 height 13
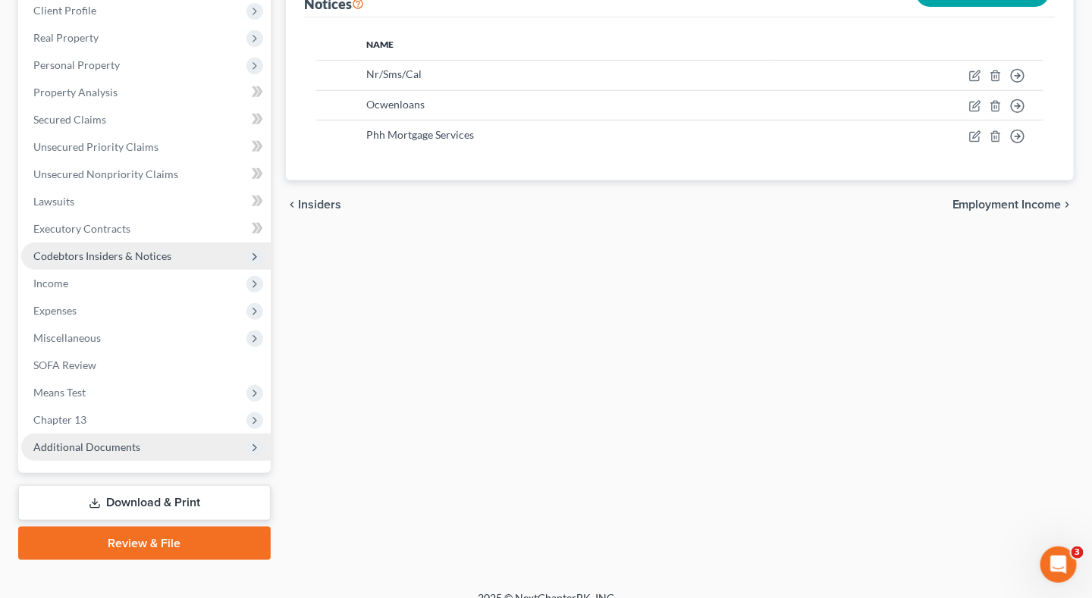
scroll to position [233, 0]
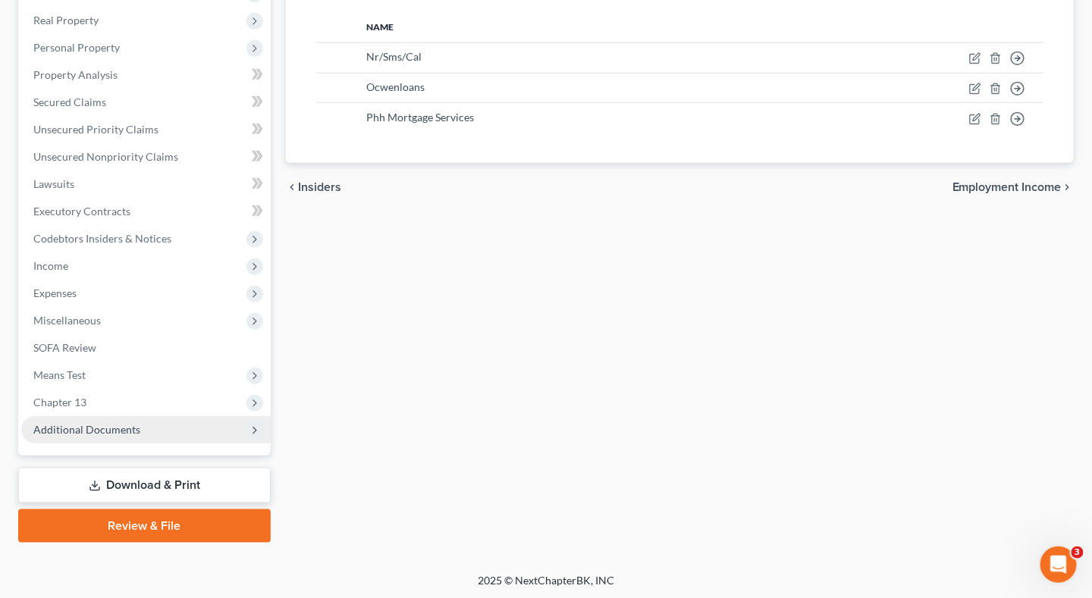
click at [137, 531] on link "Review & File" at bounding box center [144, 525] width 252 height 33
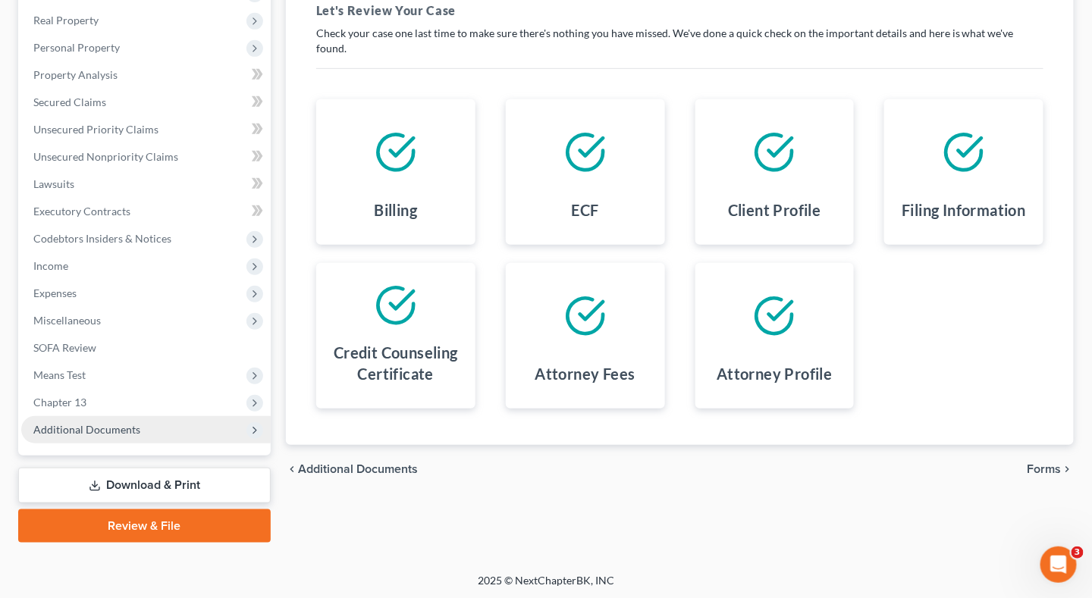
click at [135, 494] on link "Download & Print" at bounding box center [144, 486] width 252 height 36
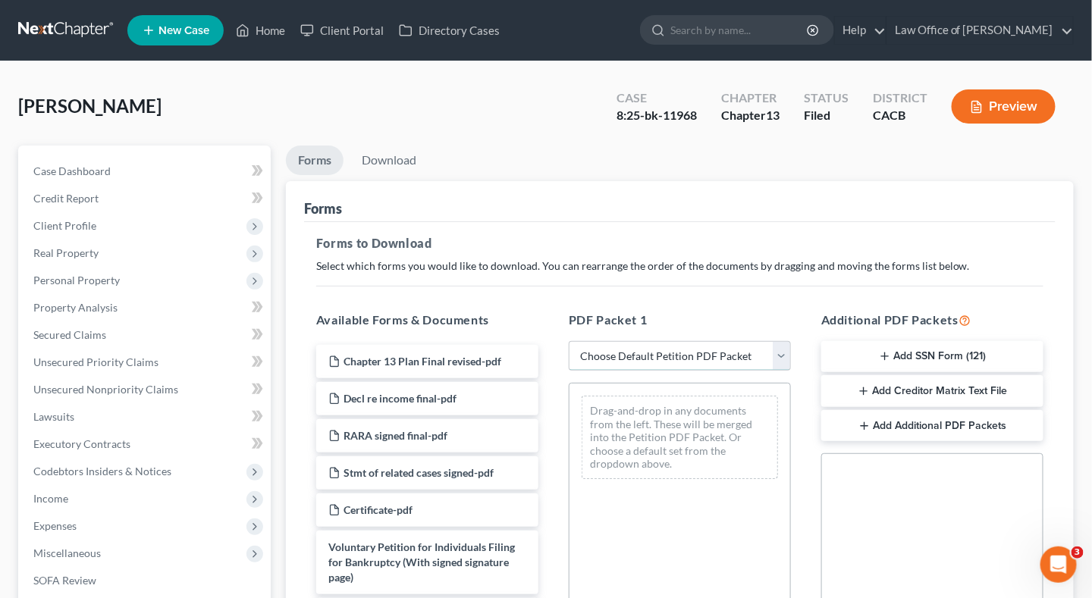
click at [576, 362] on select "Choose Default Petition PDF Packet Complete Bankruptcy Petition (all forms and …" at bounding box center [680, 356] width 222 height 30
select select "2"
click at [569, 341] on select "Choose Default Petition PDF Packet Complete Bankruptcy Petition (all forms and …" at bounding box center [680, 356] width 222 height 30
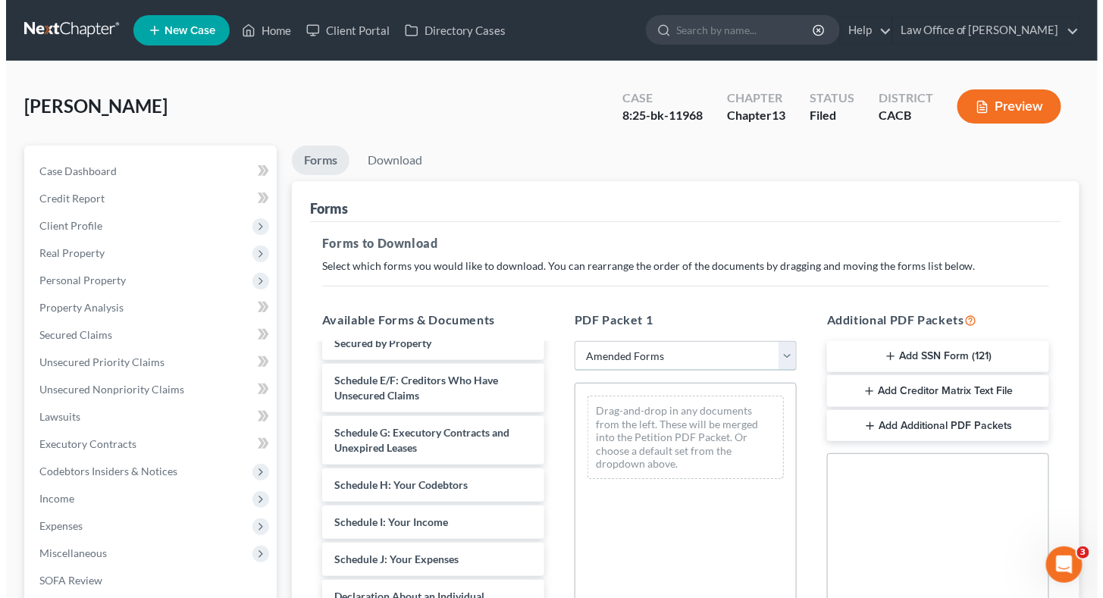
scroll to position [446, 0]
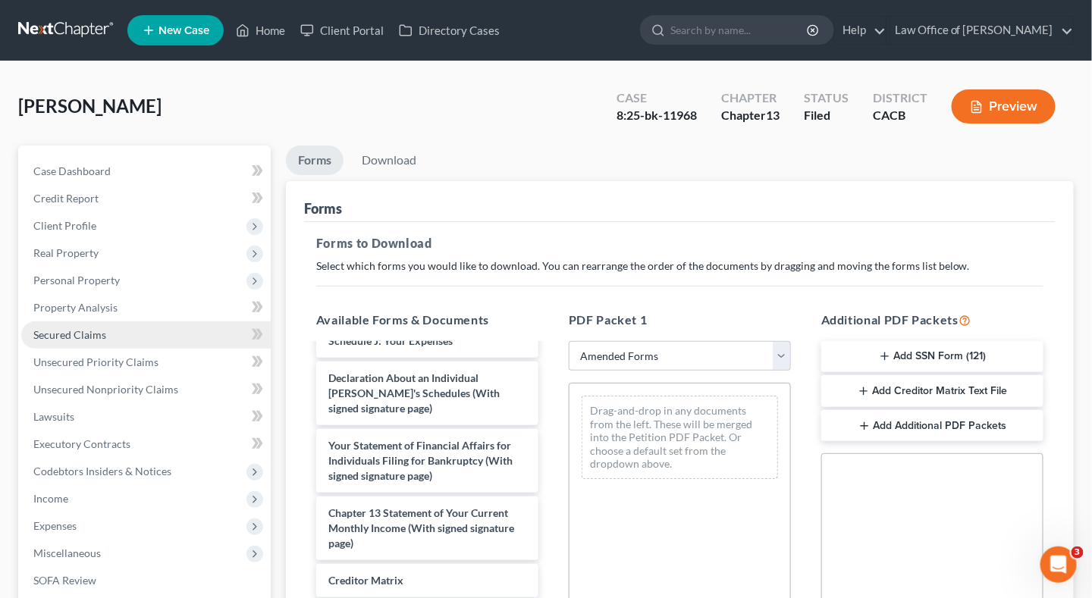
click at [134, 330] on link "Secured Claims" at bounding box center [145, 334] width 249 height 27
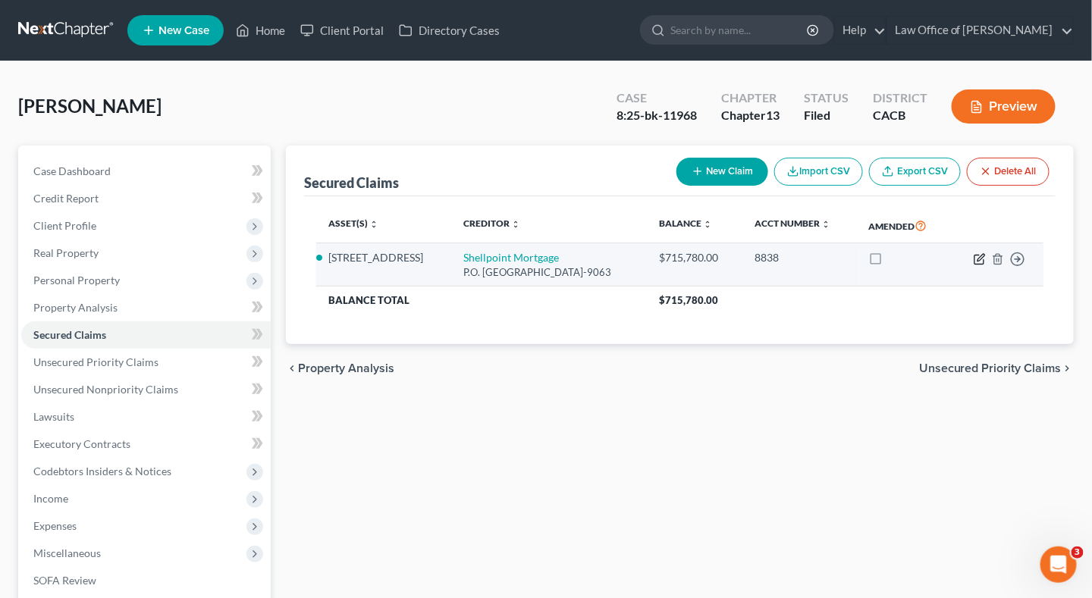
click at [977, 257] on icon "button" at bounding box center [979, 259] width 12 height 12
select select "45"
select select "4"
select select "0"
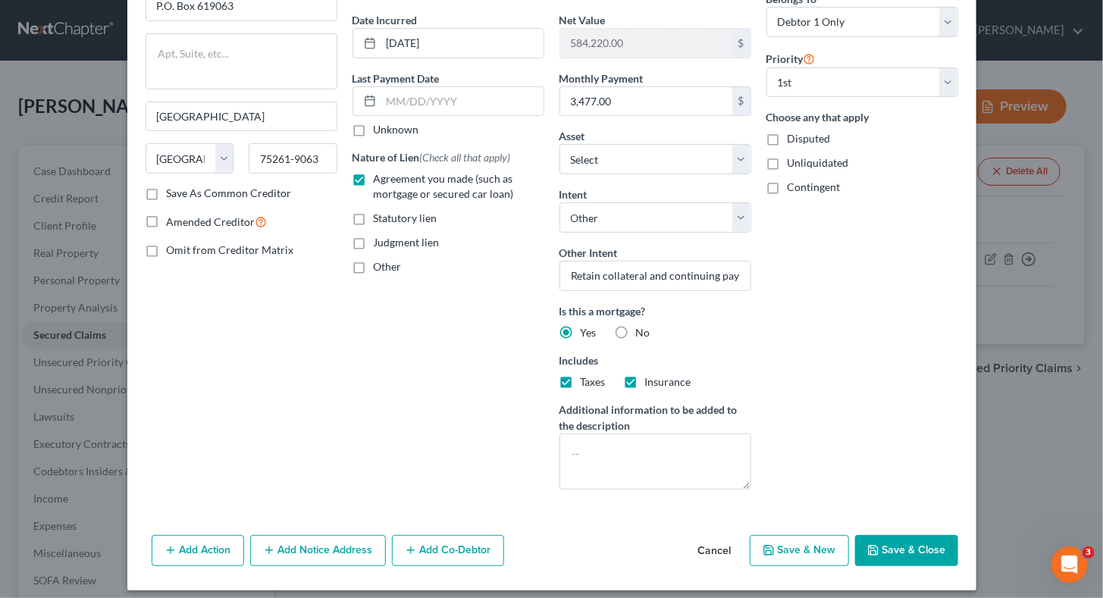
scroll to position [143, 0]
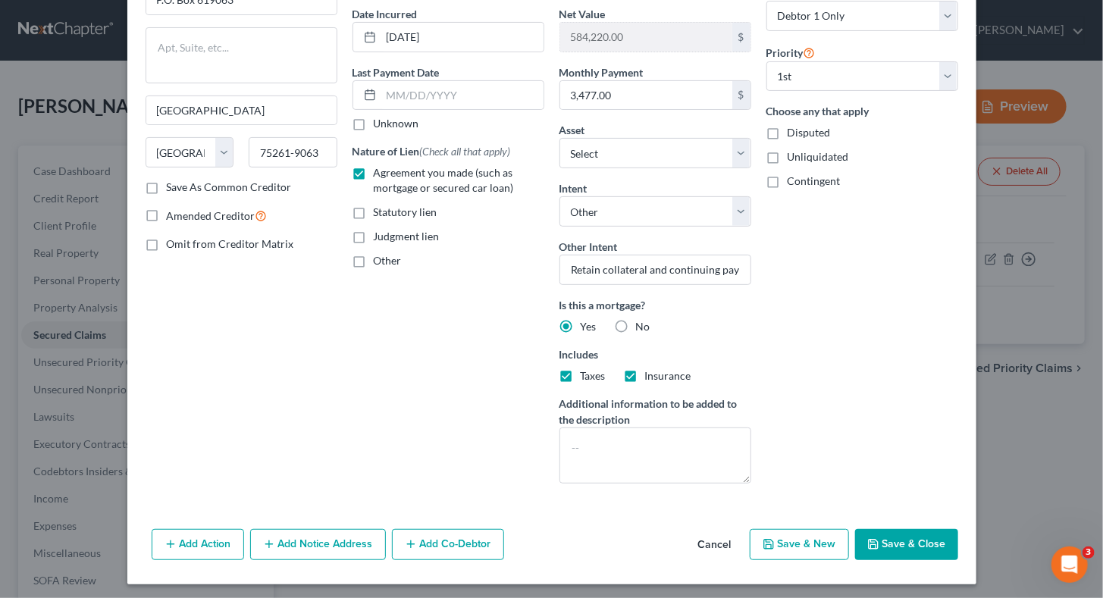
click at [299, 539] on button "Add Notice Address" at bounding box center [318, 545] width 136 height 32
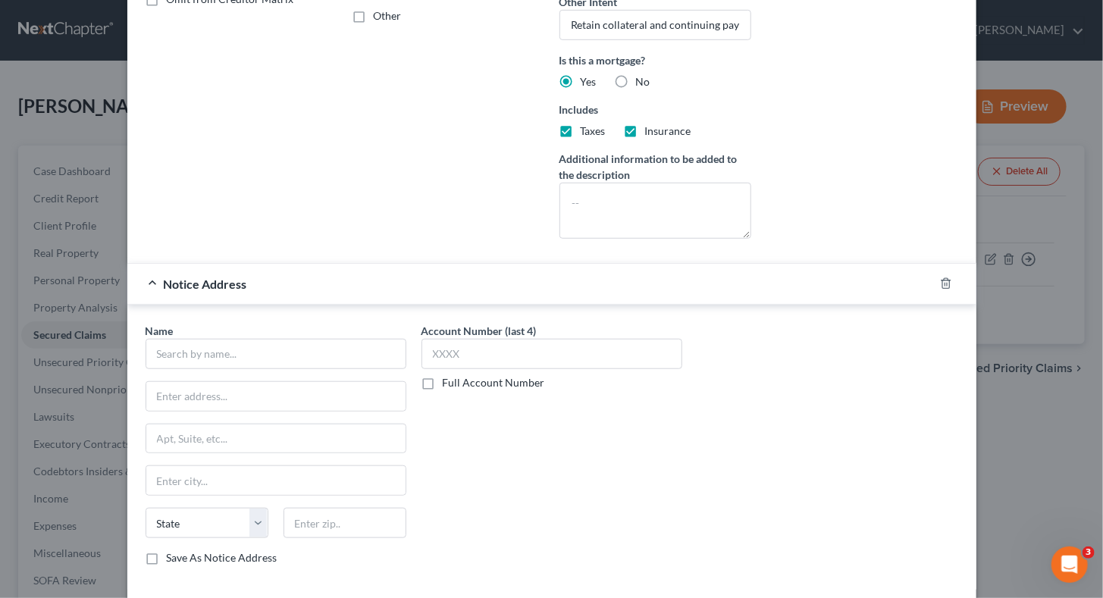
scroll to position [447, 0]
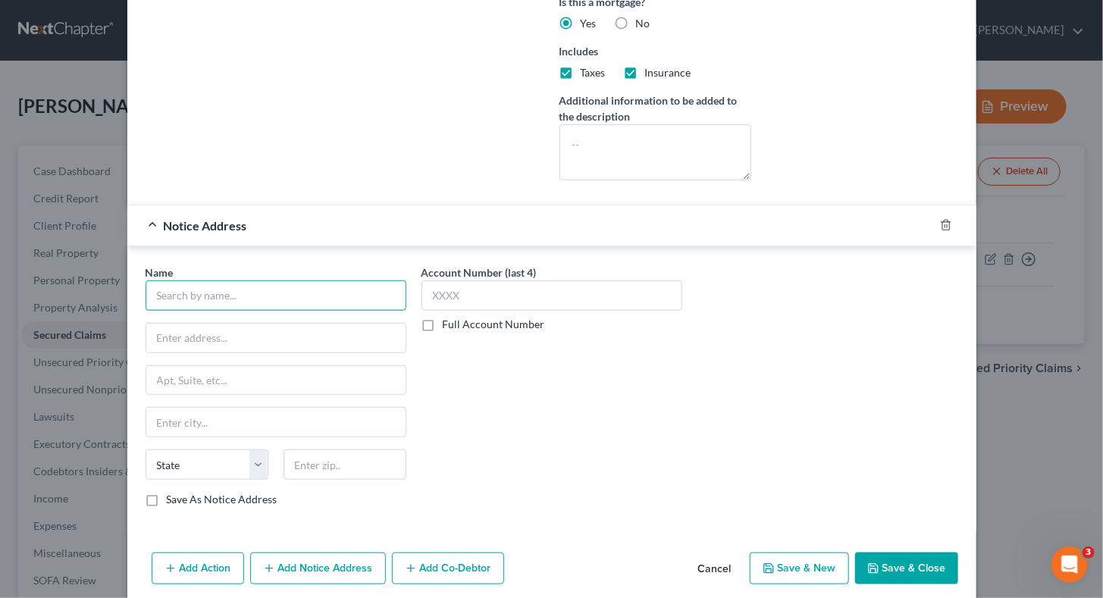
click at [306, 299] on input "text" at bounding box center [276, 296] width 261 height 30
paste input "Nr/Sms/Cal"
type input "Nr/Sms/Cal"
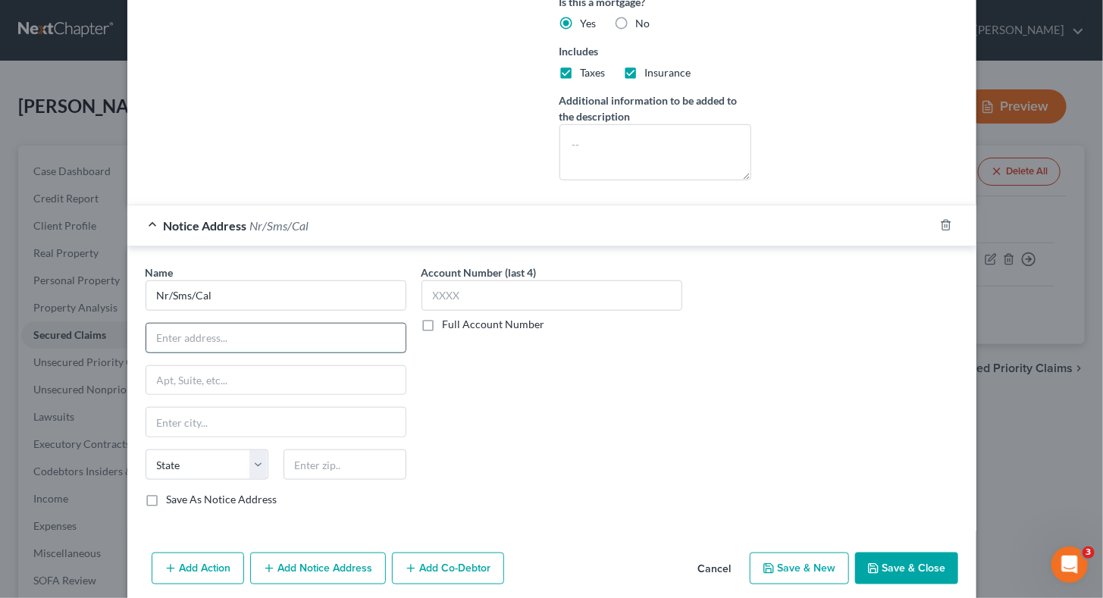
click at [195, 335] on input "text" at bounding box center [275, 338] width 259 height 29
paste input "[STREET_ADDRESS][PERSON_NAME]"
type input "[STREET_ADDRESS][PERSON_NAME]"
click at [202, 414] on input "text" at bounding box center [275, 422] width 259 height 29
paste input "[GEOGRAPHIC_DATA]"
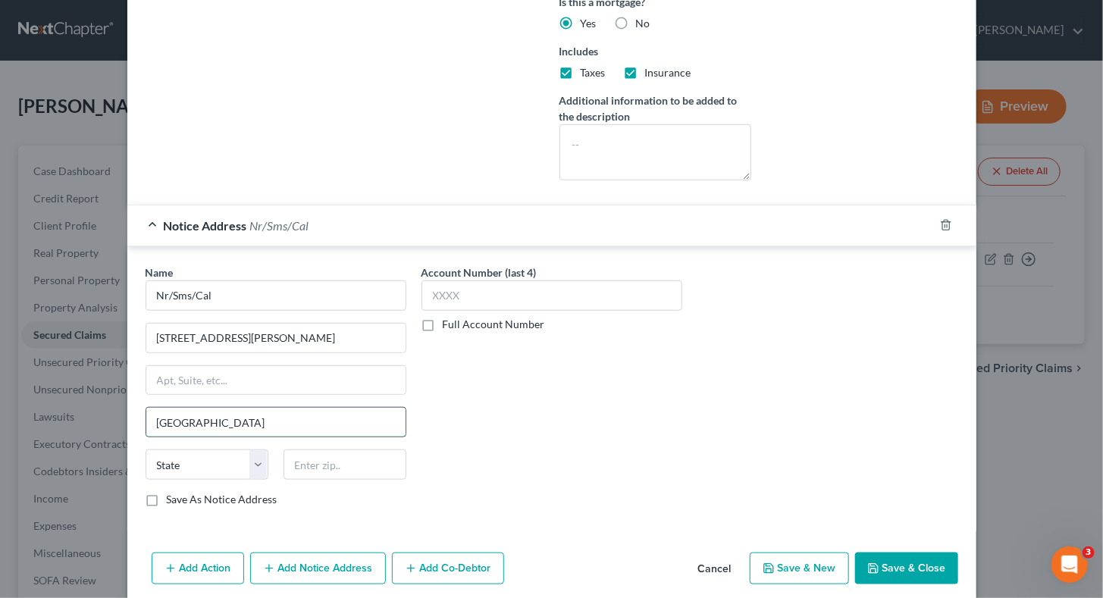
type input "[GEOGRAPHIC_DATA]"
click at [315, 456] on input "text" at bounding box center [345, 465] width 123 height 30
paste input "29601"
type input "29601"
click at [247, 457] on select "State [US_STATE] AK AR AZ CA CO CT DE DC [GEOGRAPHIC_DATA] [GEOGRAPHIC_DATA] GU…" at bounding box center [207, 465] width 123 height 30
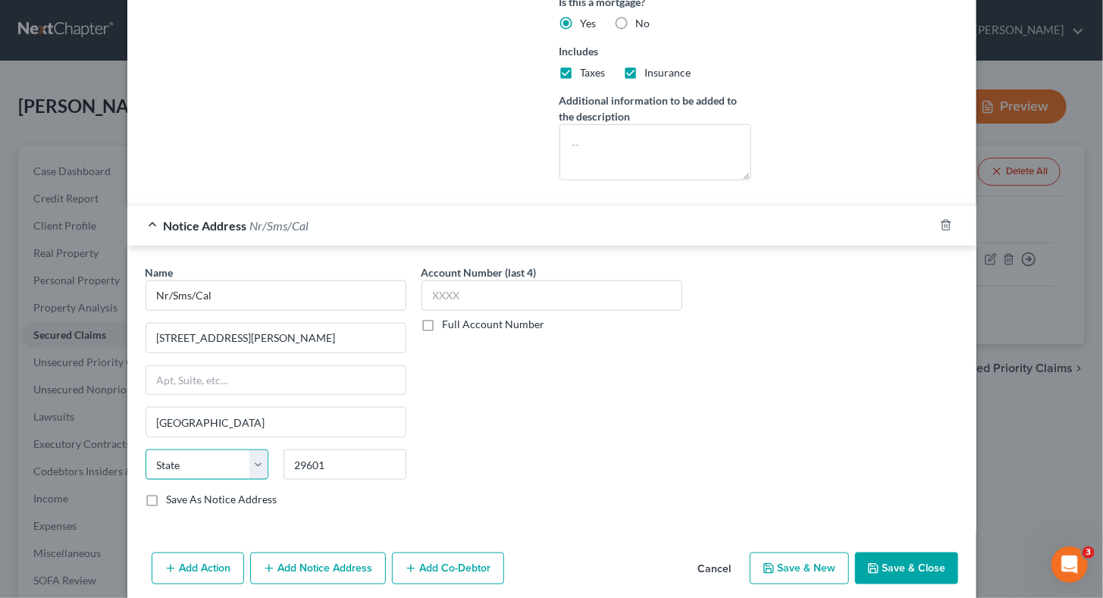
select select "42"
click at [146, 450] on select "State [US_STATE] AK AR AZ CA CO CT DE DC [GEOGRAPHIC_DATA] [GEOGRAPHIC_DATA] GU…" at bounding box center [207, 465] width 123 height 30
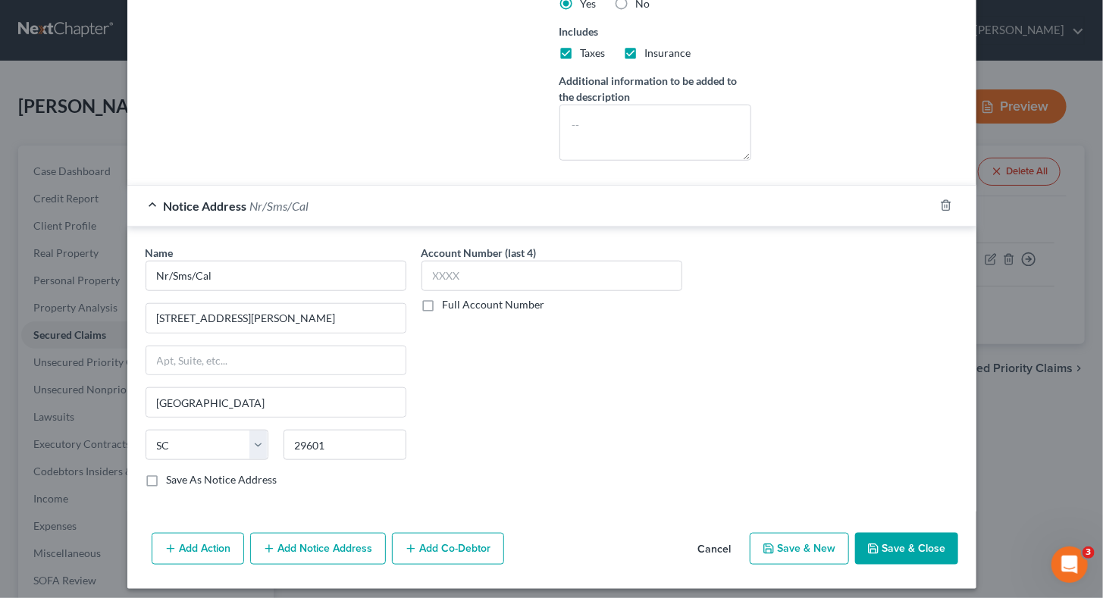
click at [167, 472] on label "Save As Notice Address" at bounding box center [222, 479] width 111 height 15
click at [173, 472] on input "Save As Notice Address" at bounding box center [178, 477] width 10 height 10
checkbox input "true"
click at [792, 537] on button "Save & New" at bounding box center [799, 549] width 99 height 32
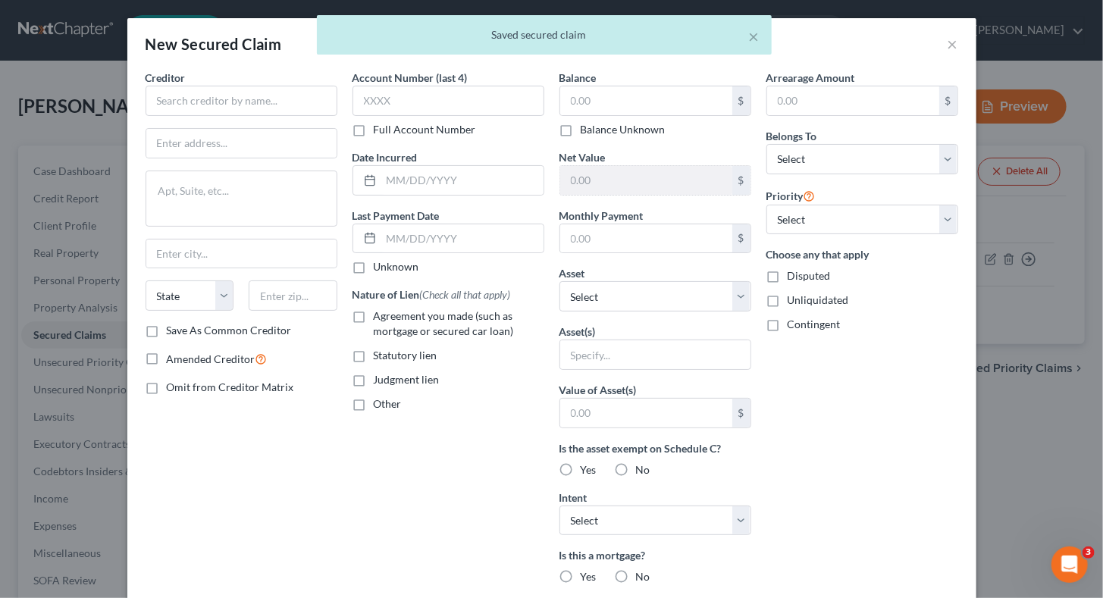
click at [941, 39] on div "× Saved secured claim" at bounding box center [543, 38] width 1103 height 47
click at [944, 41] on div "× Saved secured claim" at bounding box center [543, 38] width 1103 height 47
click at [947, 47] on div "× Saved secured claim" at bounding box center [543, 38] width 1103 height 47
click at [983, 449] on div "New Secured Claim × Creditor * State [US_STATE] AK AR AZ CA CO [GEOGRAPHIC_DATA…" at bounding box center [551, 299] width 1103 height 598
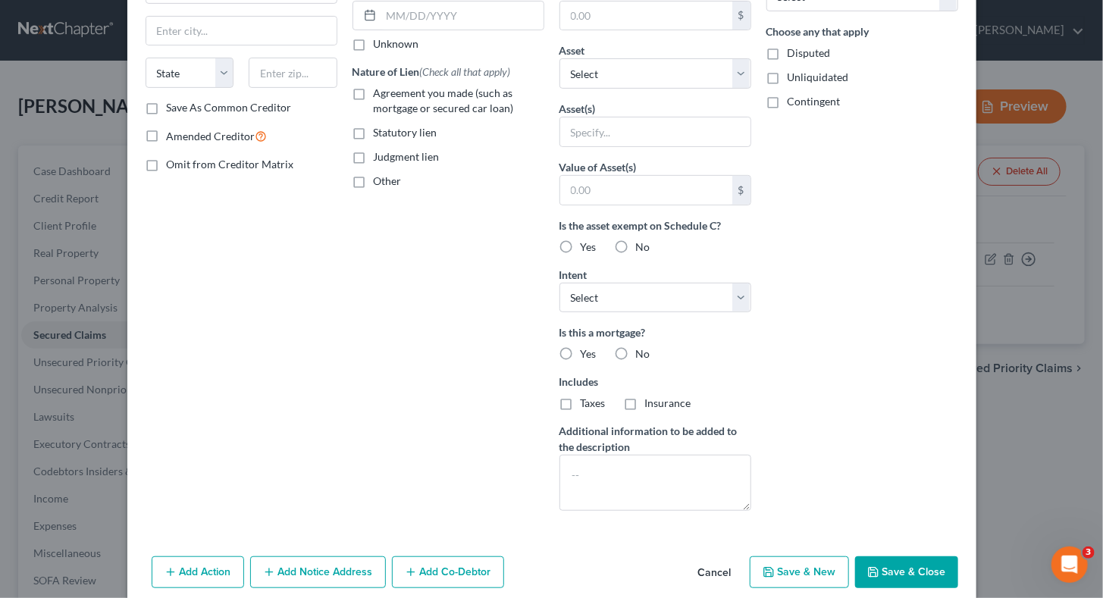
scroll to position [238, 0]
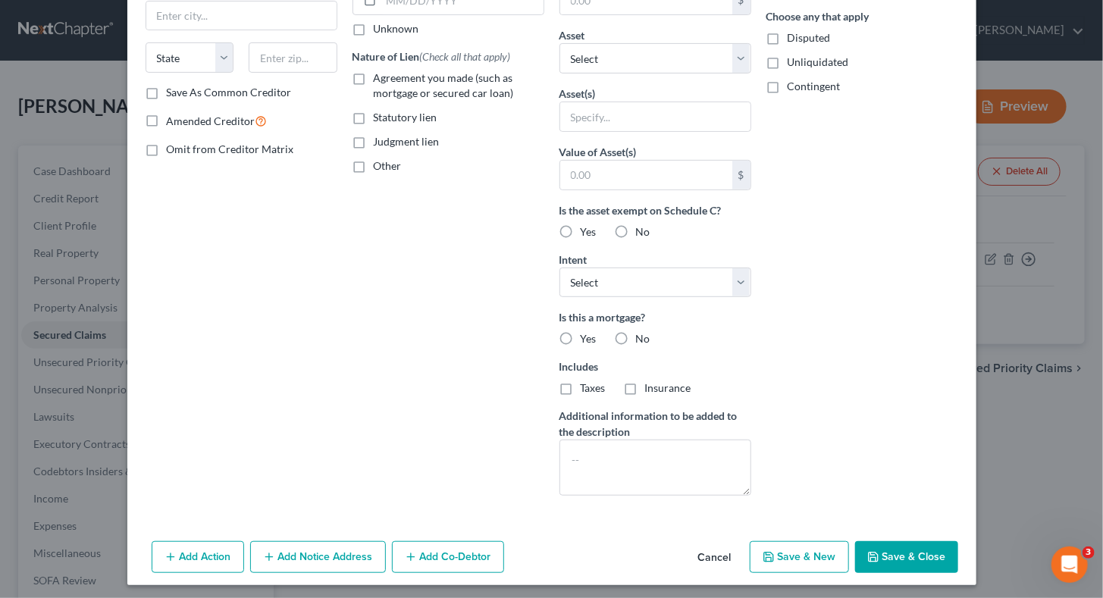
click at [714, 557] on button "Cancel" at bounding box center [715, 558] width 58 height 30
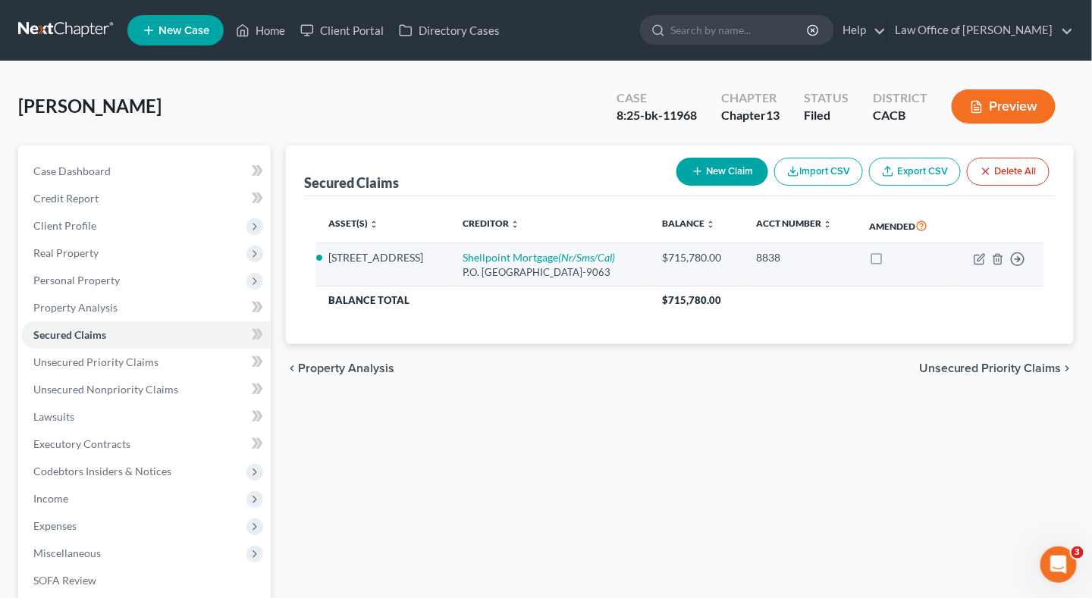
click at [438, 255] on li "[STREET_ADDRESS]" at bounding box center [383, 257] width 110 height 15
click at [891, 262] on label at bounding box center [891, 262] width 0 height 0
click at [897, 257] on input "checkbox" at bounding box center [902, 255] width 10 height 10
checkbox input "true"
click at [986, 259] on td "Move to E Move to F Move to G Move to Notice Only" at bounding box center [997, 264] width 92 height 43
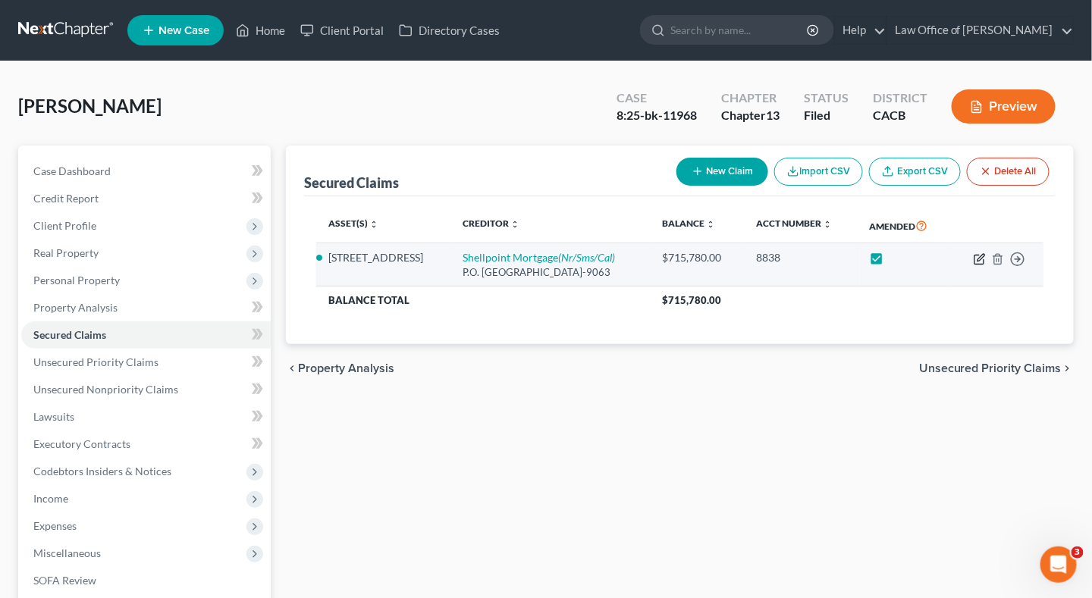
click at [980, 258] on icon "button" at bounding box center [980, 257] width 7 height 7
select select "45"
select select "4"
select select "0"
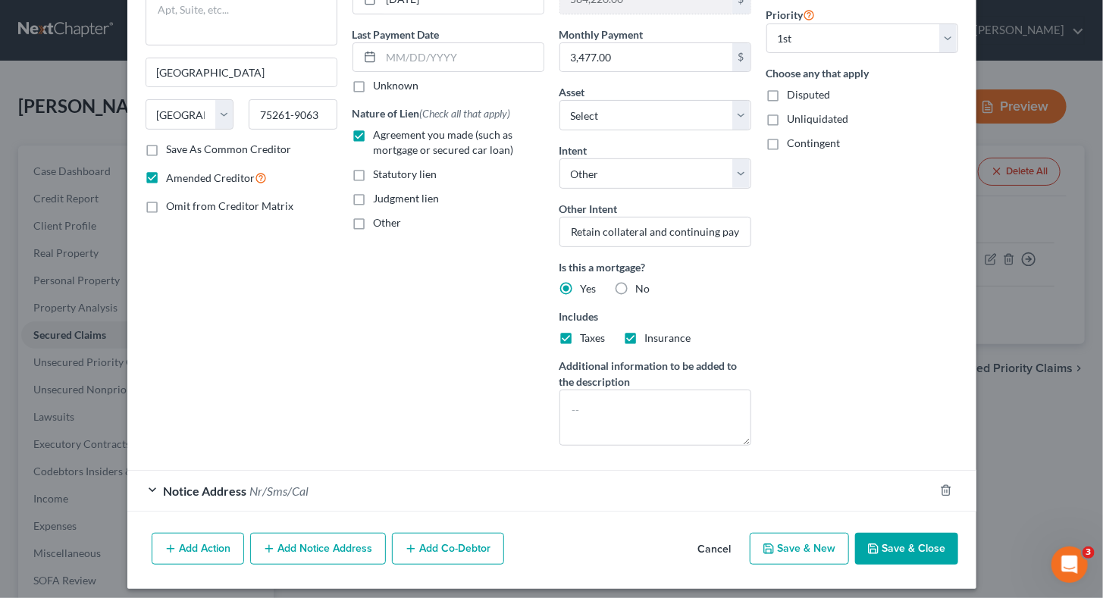
scroll to position [184, 0]
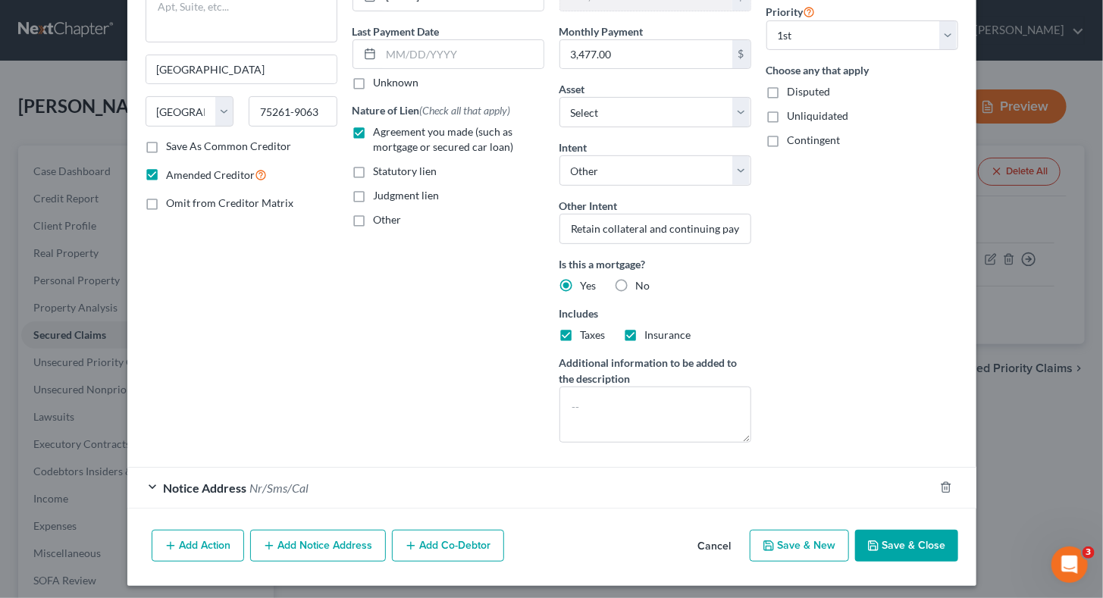
click at [313, 537] on button "Add Notice Address" at bounding box center [318, 546] width 136 height 32
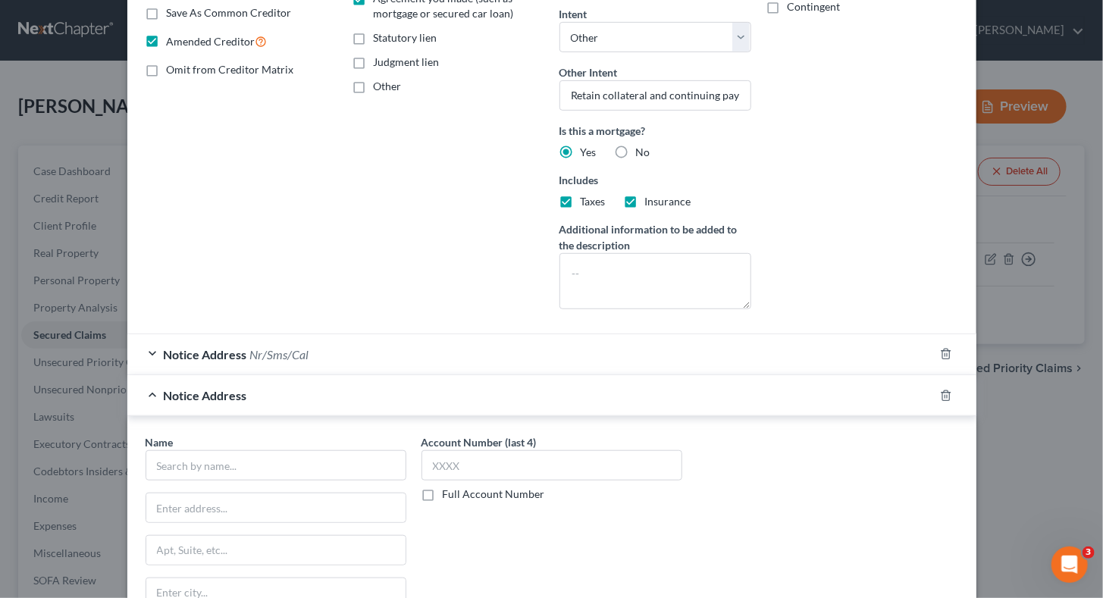
scroll to position [336, 0]
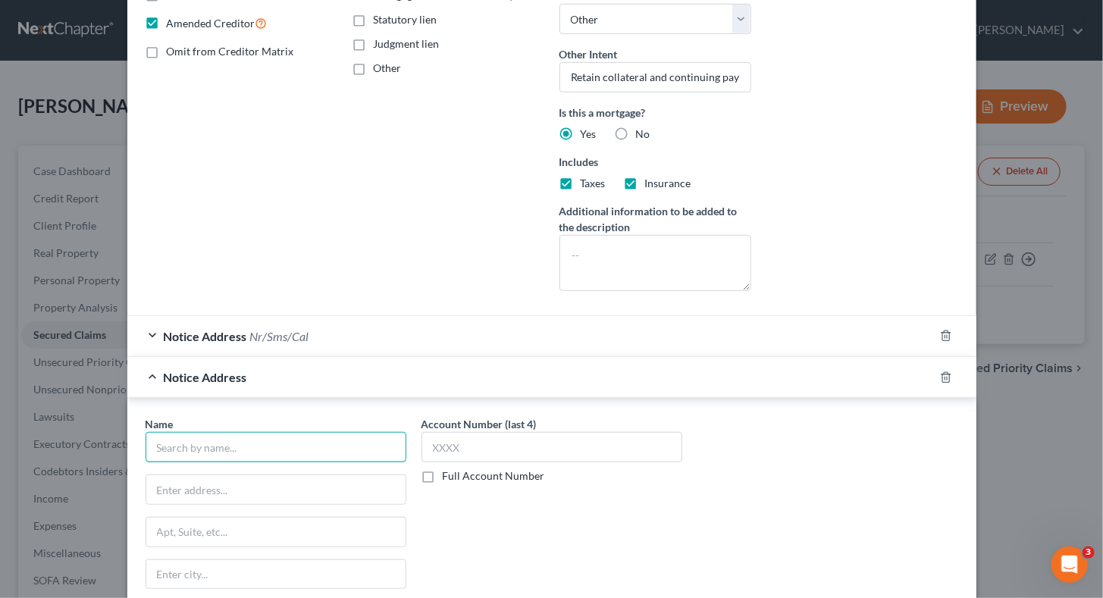
click at [285, 446] on input "text" at bounding box center [276, 447] width 261 height 30
paste input "Ocwenloans"
type input "Ocwenloans"
click at [243, 487] on input "text" at bounding box center [275, 489] width 259 height 29
paste input "[STREET_ADDRESS]"
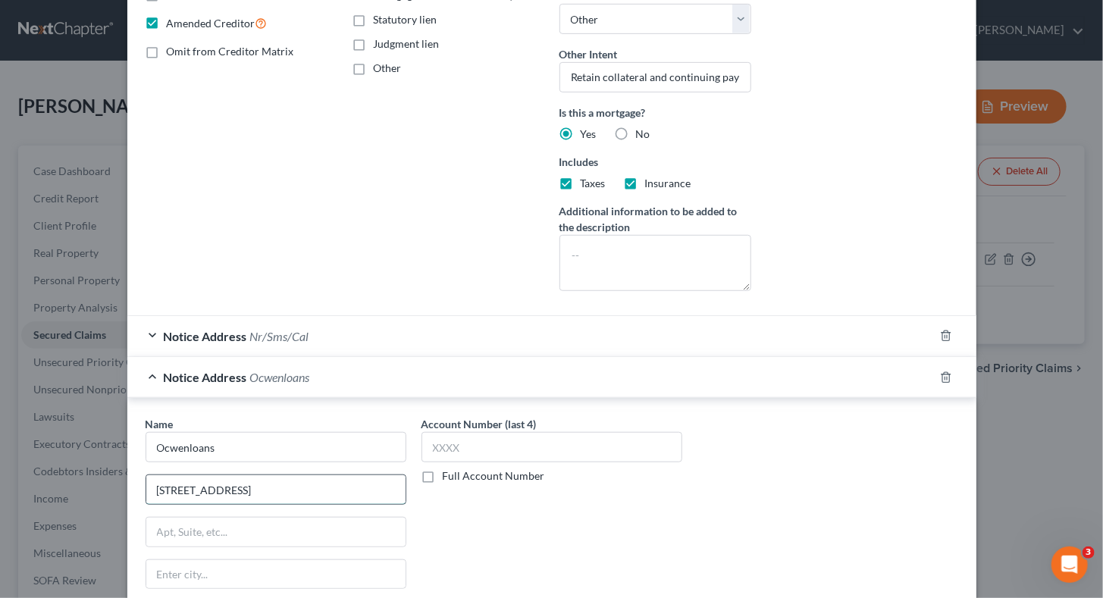
type input "[STREET_ADDRESS]"
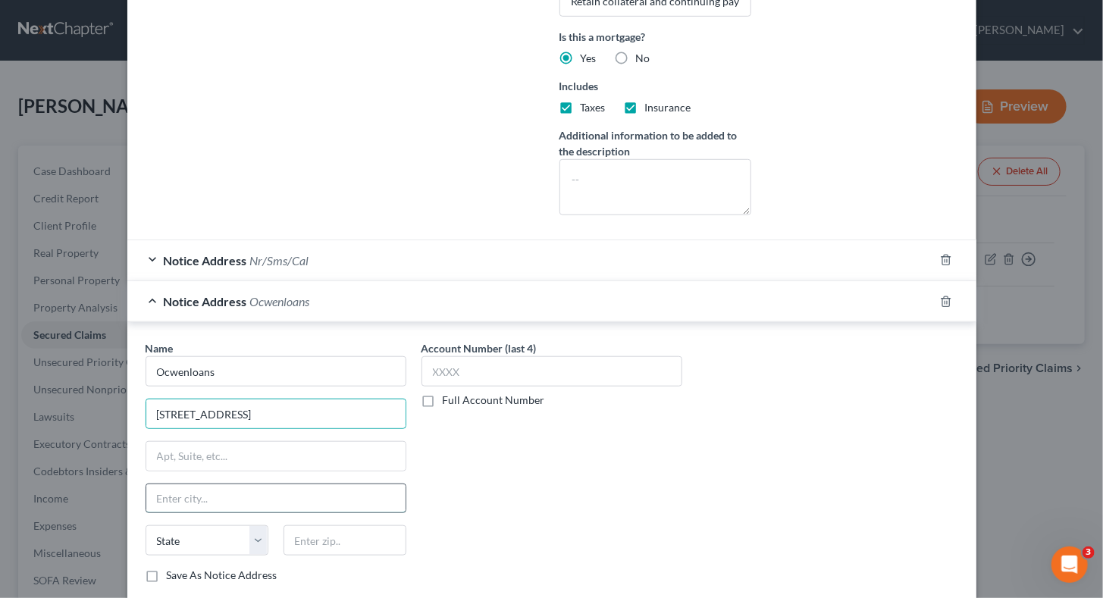
click at [219, 494] on input "text" at bounding box center [275, 498] width 259 height 29
paste input "[GEOGRAPHIC_DATA]"
type input "[GEOGRAPHIC_DATA]"
click at [214, 532] on select "State [US_STATE] AK AR AZ CA CO CT DE DC [GEOGRAPHIC_DATA] [GEOGRAPHIC_DATA] GU…" at bounding box center [207, 540] width 123 height 30
select select "9"
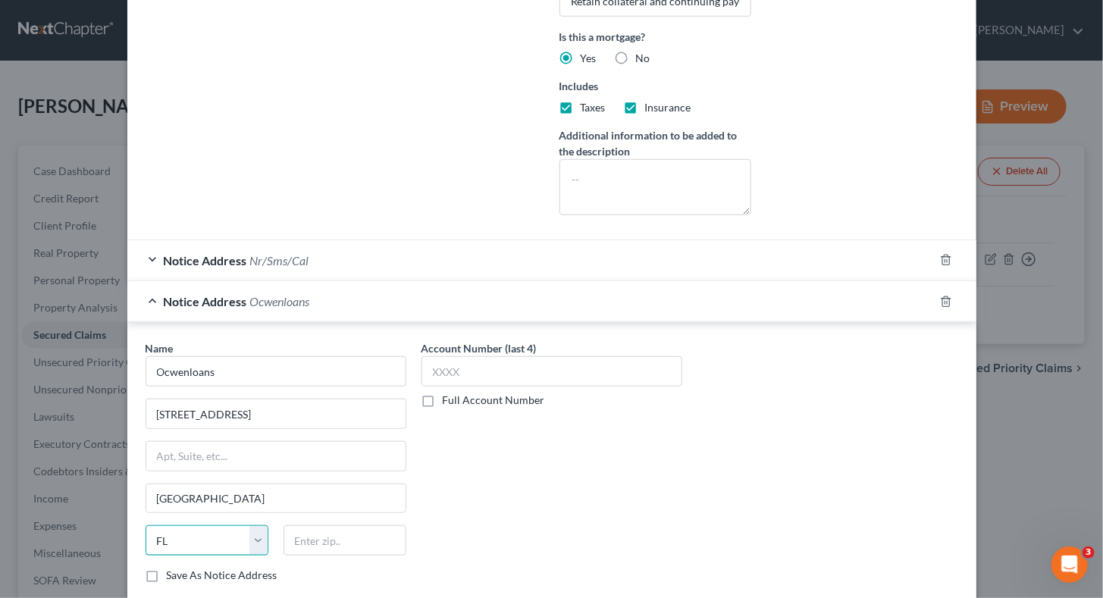
click at [146, 525] on select "State [US_STATE] AK AR AZ CA CO CT DE DC [GEOGRAPHIC_DATA] [GEOGRAPHIC_DATA] GU…" at bounding box center [207, 540] width 123 height 30
click at [309, 532] on input "text" at bounding box center [345, 540] width 123 height 30
paste input "33401"
type input "33401"
click at [167, 569] on label "Save As Notice Address" at bounding box center [222, 575] width 111 height 15
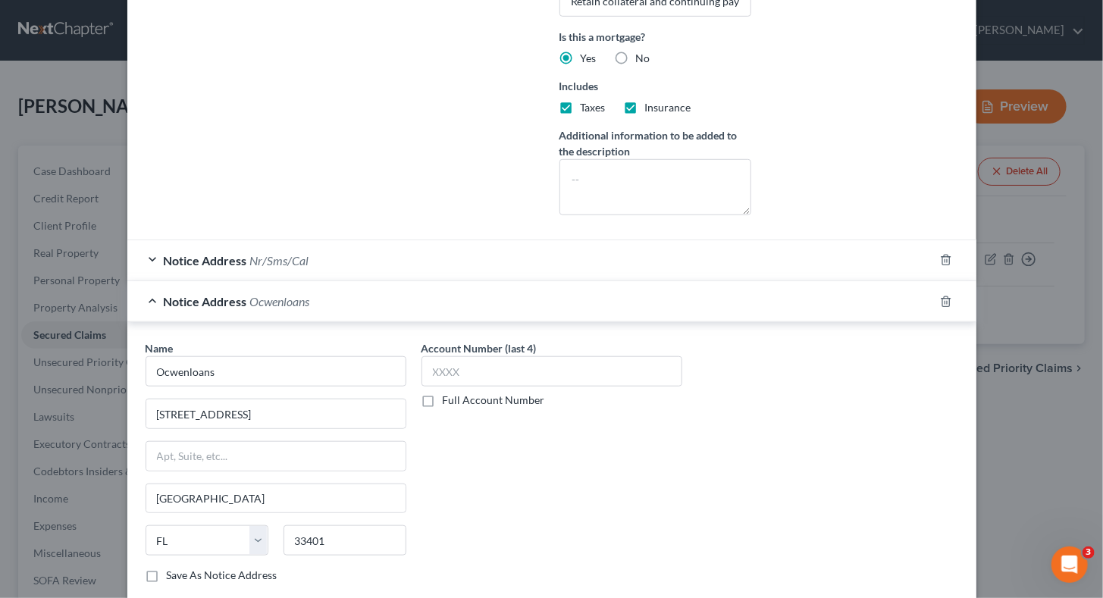
click at [173, 569] on input "Save As Notice Address" at bounding box center [178, 573] width 10 height 10
checkbox input "true"
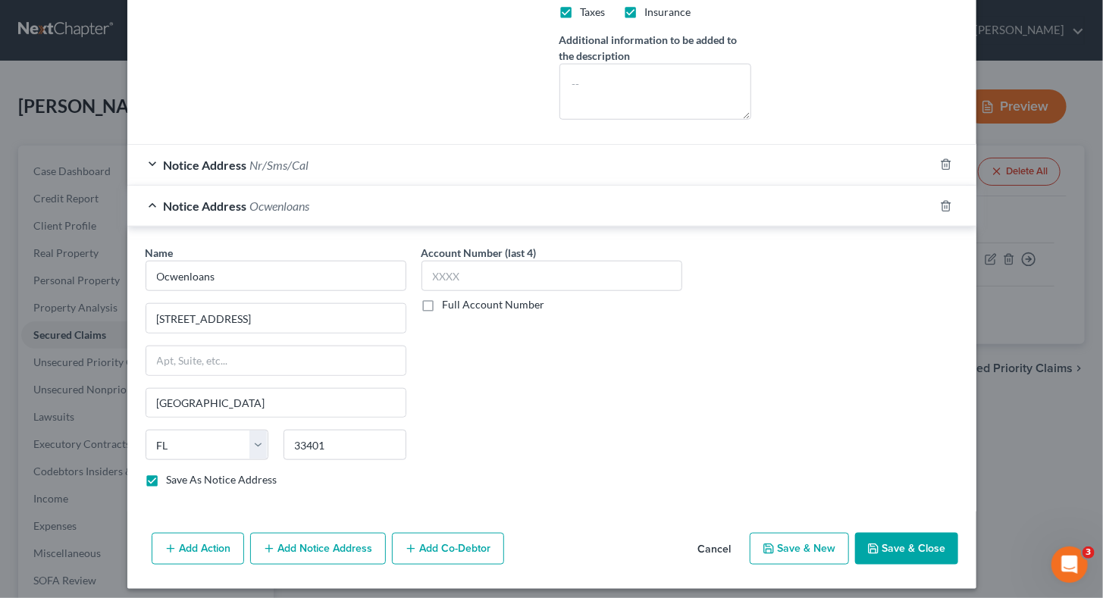
click at [321, 543] on button "Add Notice Address" at bounding box center [318, 549] width 136 height 32
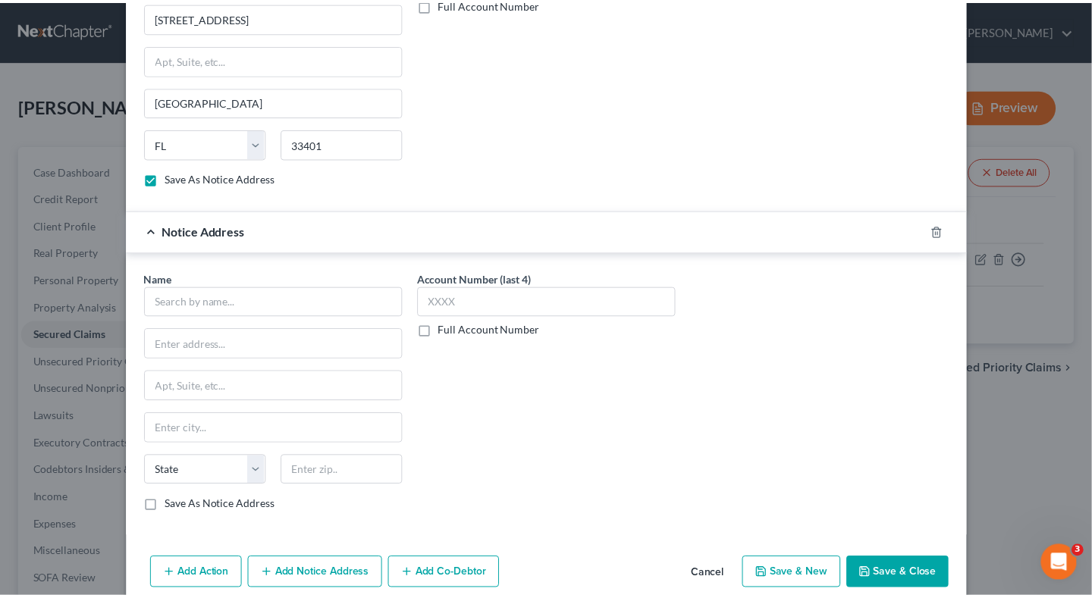
scroll to position [810, 0]
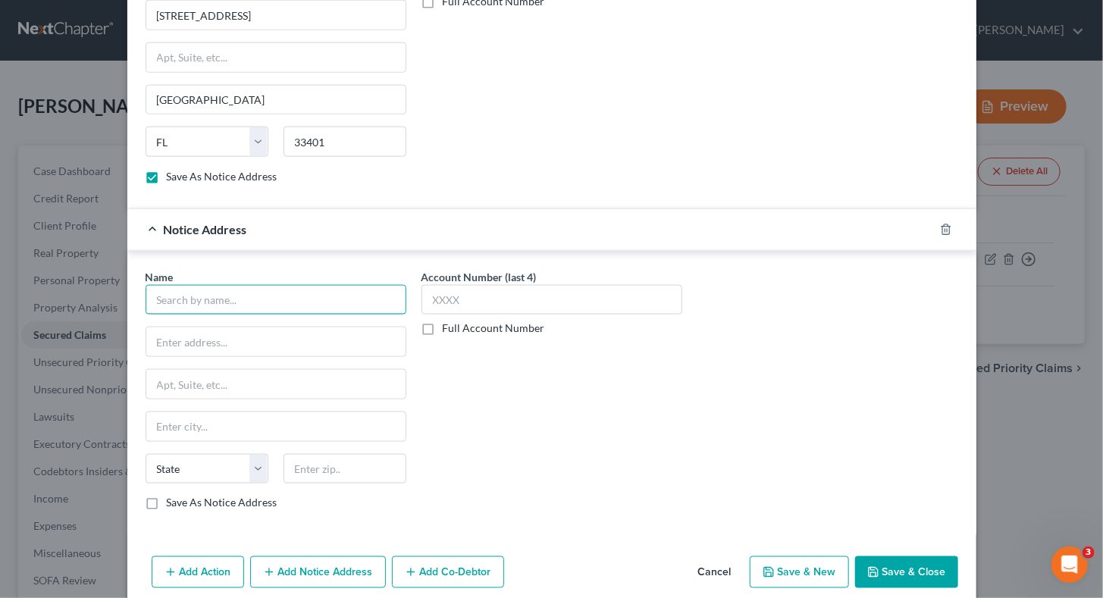
click at [228, 298] on input "text" at bounding box center [276, 300] width 261 height 30
paste input "Phh Mortgage Services"
type input "Phh Mortgage Services"
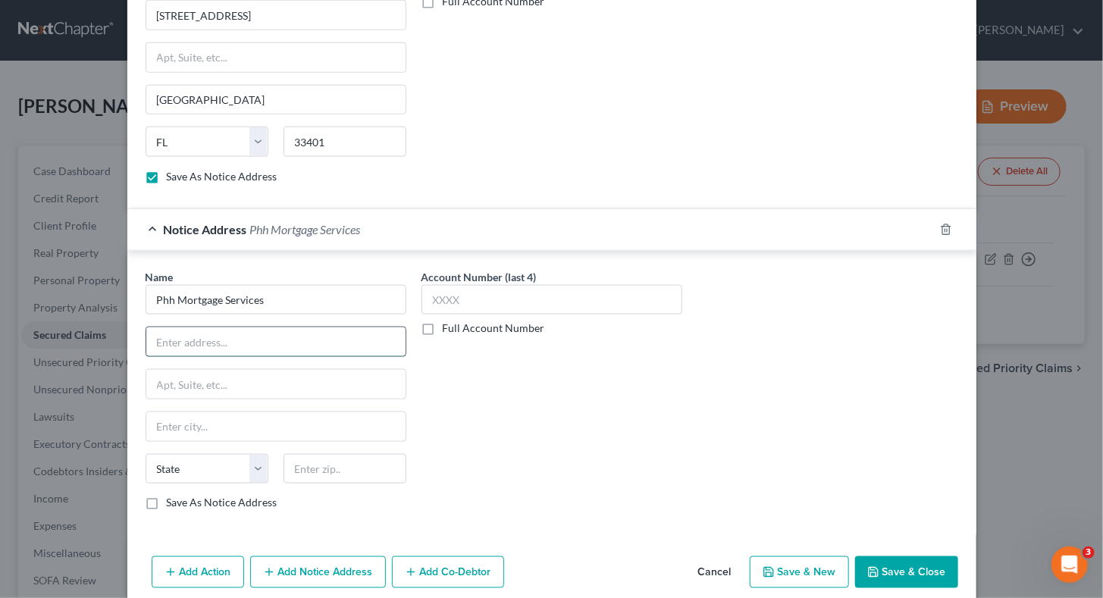
click at [184, 334] on input "text" at bounding box center [275, 342] width 259 height 29
paste input "Mail Stop Sv 15"
type input "Mail Stop Sv 15"
click at [210, 418] on input "text" at bounding box center [275, 426] width 259 height 29
paste input "[GEOGRAPHIC_DATA]"
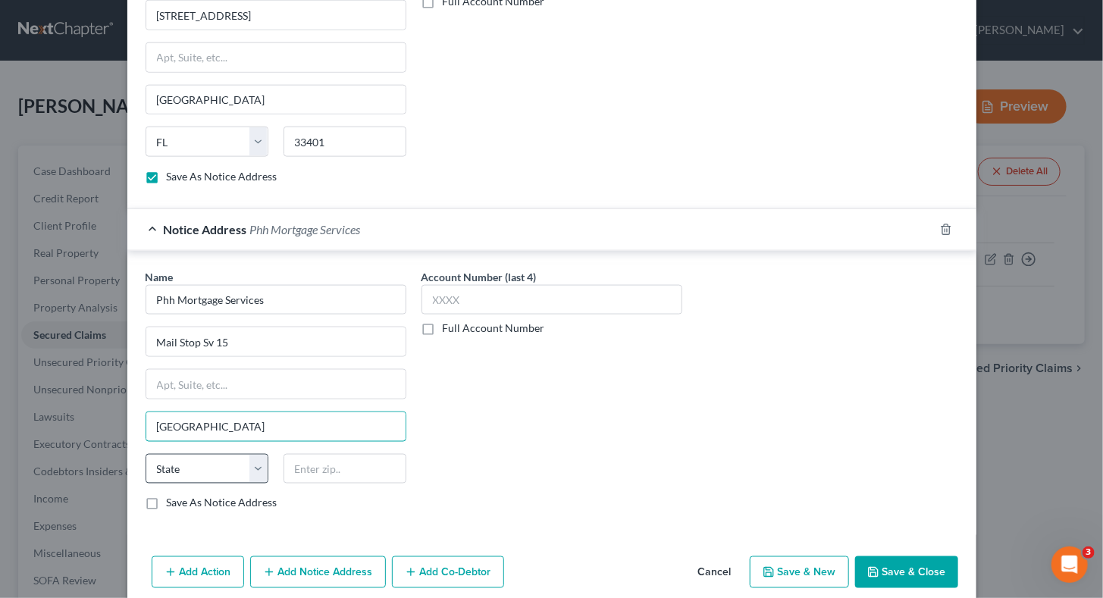
type input "[GEOGRAPHIC_DATA]"
click at [210, 456] on select "State [US_STATE] AK AR AZ CA CO CT DE DC [GEOGRAPHIC_DATA] [GEOGRAPHIC_DATA] GU…" at bounding box center [207, 469] width 123 height 30
click at [224, 454] on select "State [US_STATE] AK AR AZ CA CO CT DE DC [GEOGRAPHIC_DATA] [GEOGRAPHIC_DATA] GU…" at bounding box center [207, 469] width 123 height 30
select select "33"
click at [146, 454] on select "State [US_STATE] AK AR AZ CA CO CT DE DC [GEOGRAPHIC_DATA] [GEOGRAPHIC_DATA] GU…" at bounding box center [207, 469] width 123 height 30
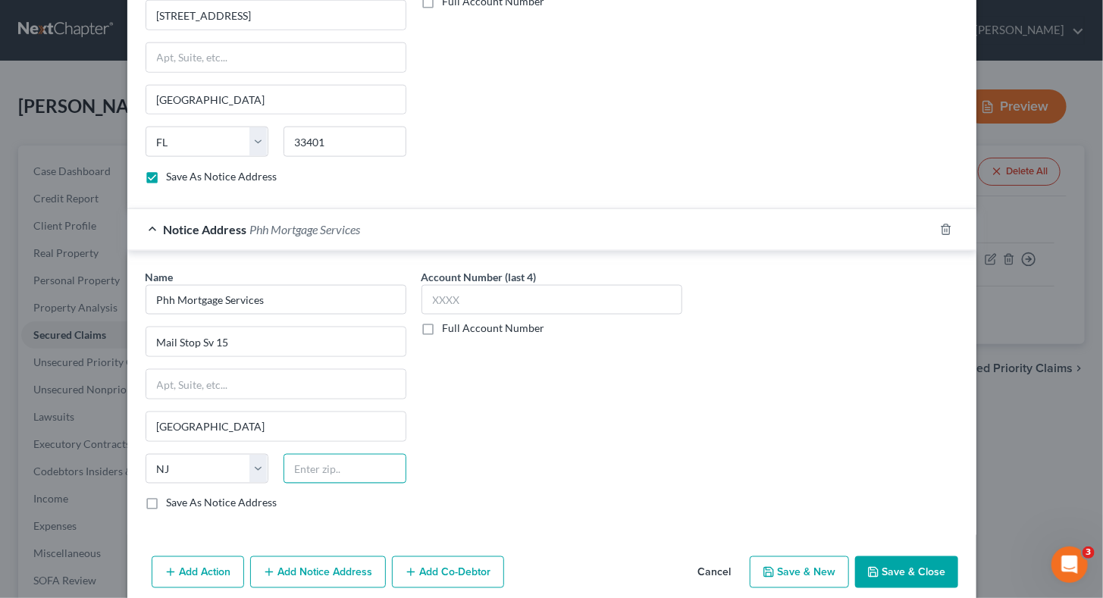
click at [294, 454] on input "text" at bounding box center [345, 469] width 123 height 30
paste input "08054"
type input "08054"
click at [886, 560] on button "Save & Close" at bounding box center [906, 572] width 103 height 32
checkbox input "false"
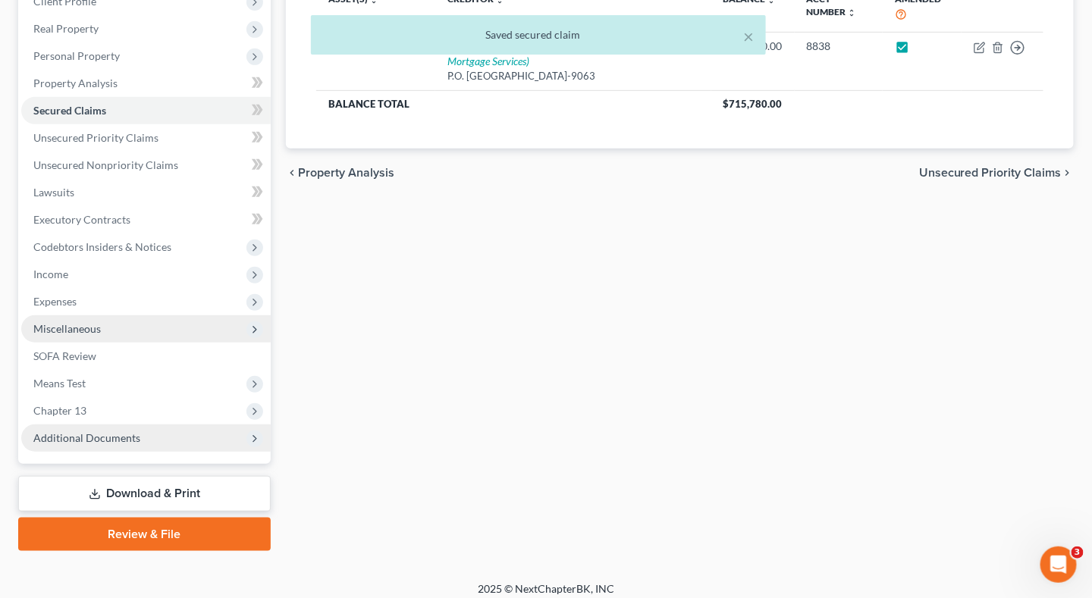
scroll to position [233, 0]
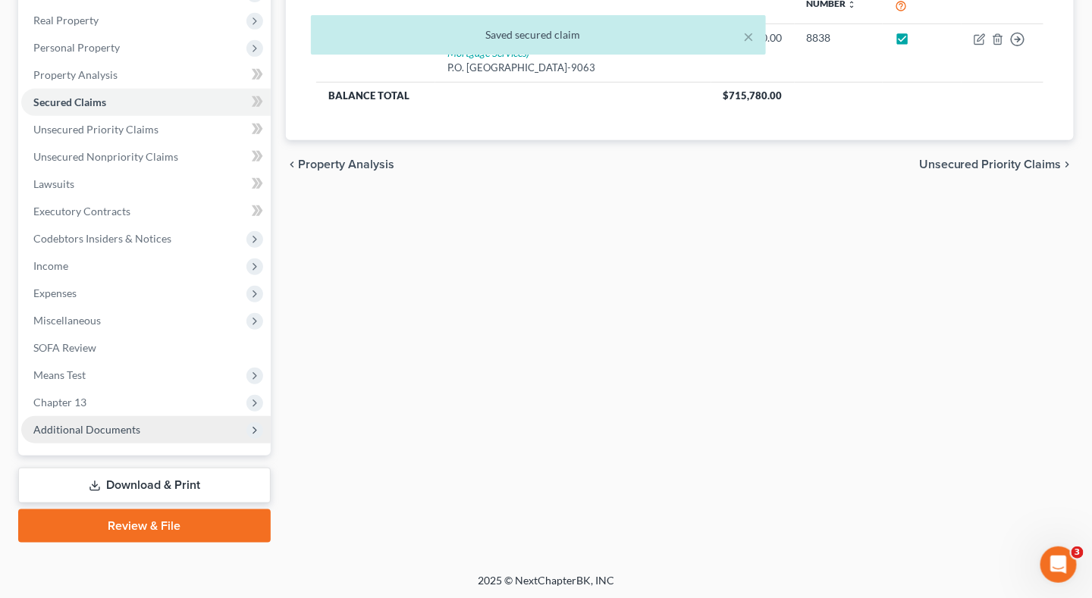
click at [202, 493] on link "Download & Print" at bounding box center [144, 486] width 252 height 36
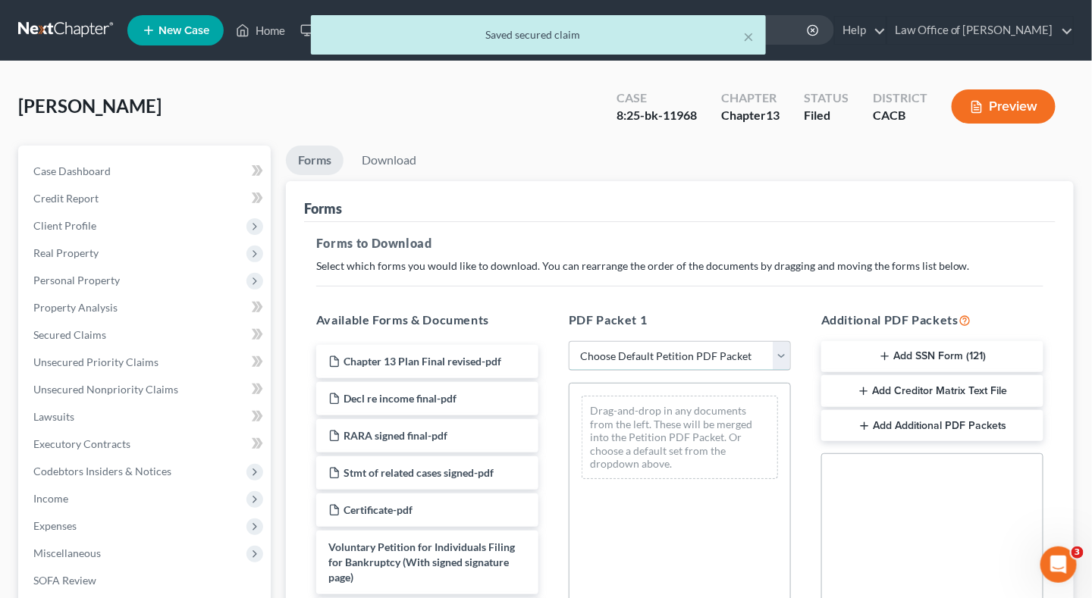
click at [638, 356] on select "Choose Default Petition PDF Packet Complete Bankruptcy Petition (all forms and …" at bounding box center [680, 356] width 222 height 30
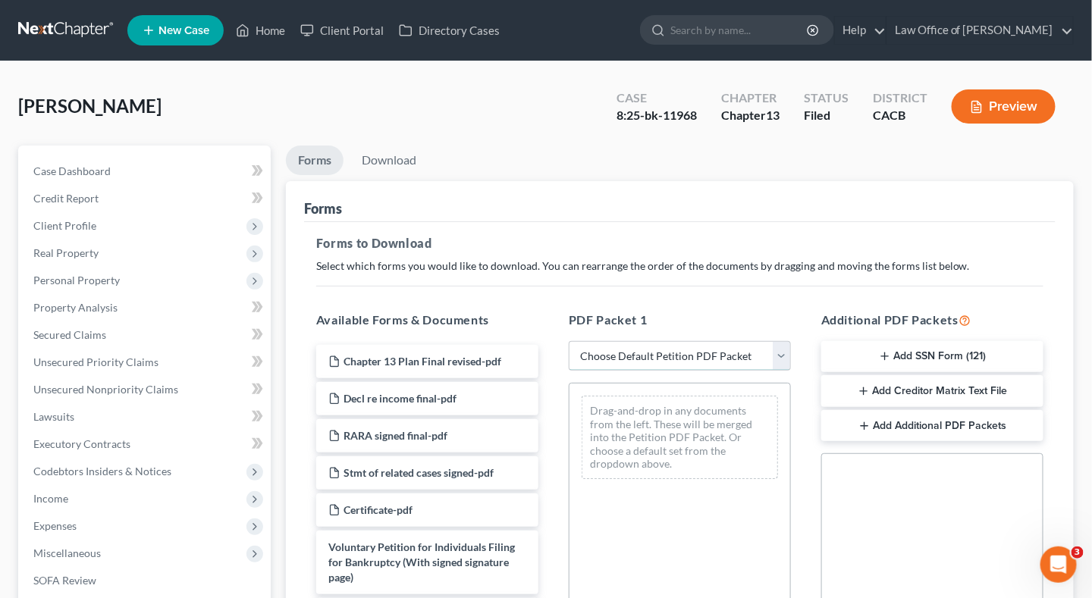
select select "2"
click at [569, 341] on select "Choose Default Petition PDF Packet Complete Bankruptcy Petition (all forms and …" at bounding box center [680, 356] width 222 height 30
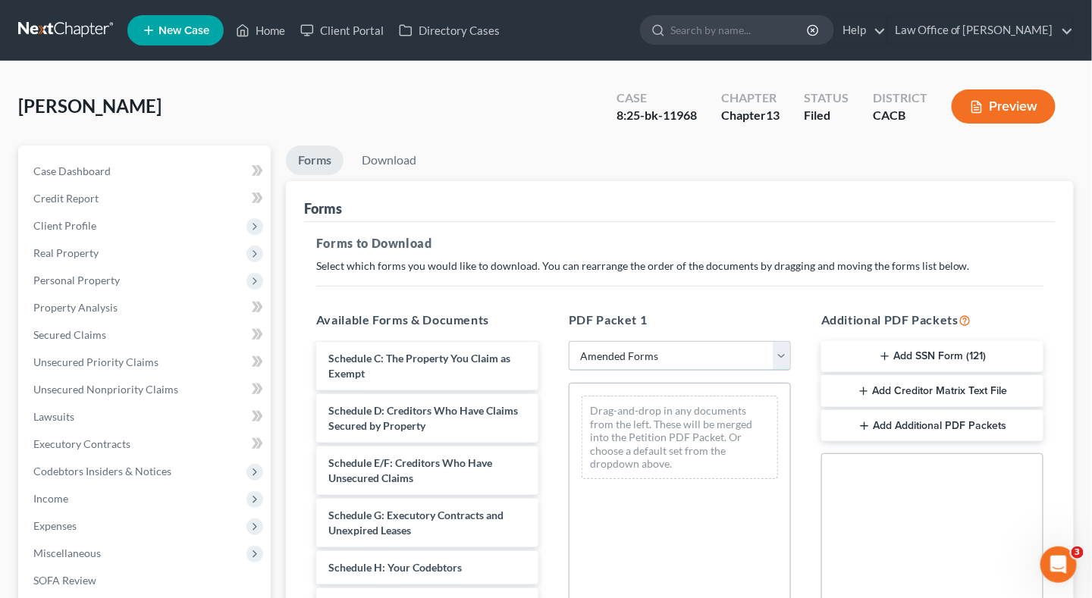
scroll to position [152, 0]
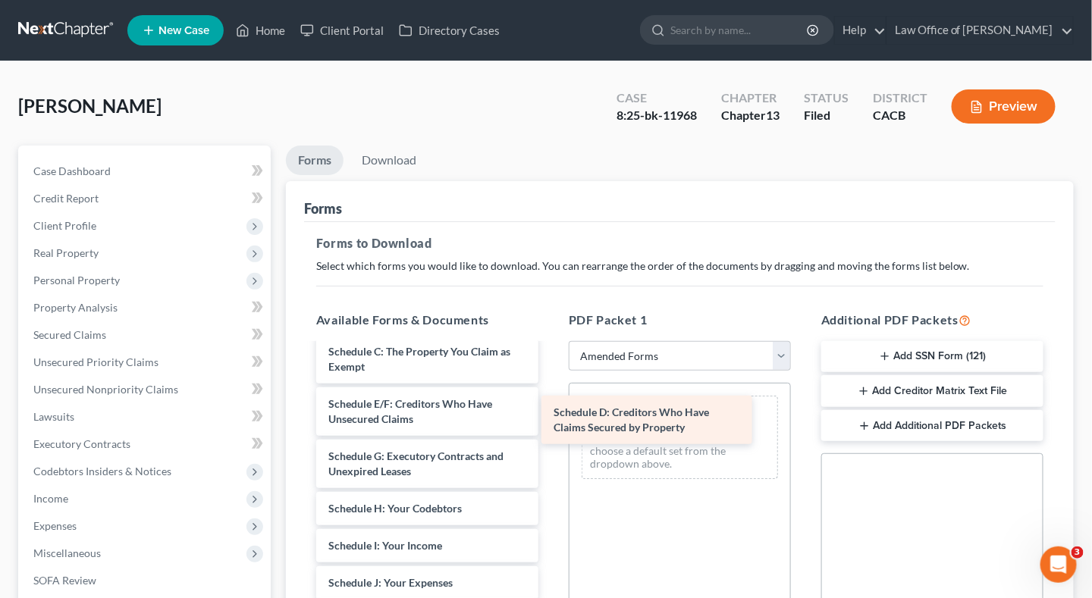
drag, startPoint x: 437, startPoint y: 412, endPoint x: 662, endPoint y: 422, distance: 225.4
click at [550, 422] on div "Schedule D: Creditors Who Have Claims Secured by Property Voluntary Petition fo…" at bounding box center [427, 594] width 246 height 803
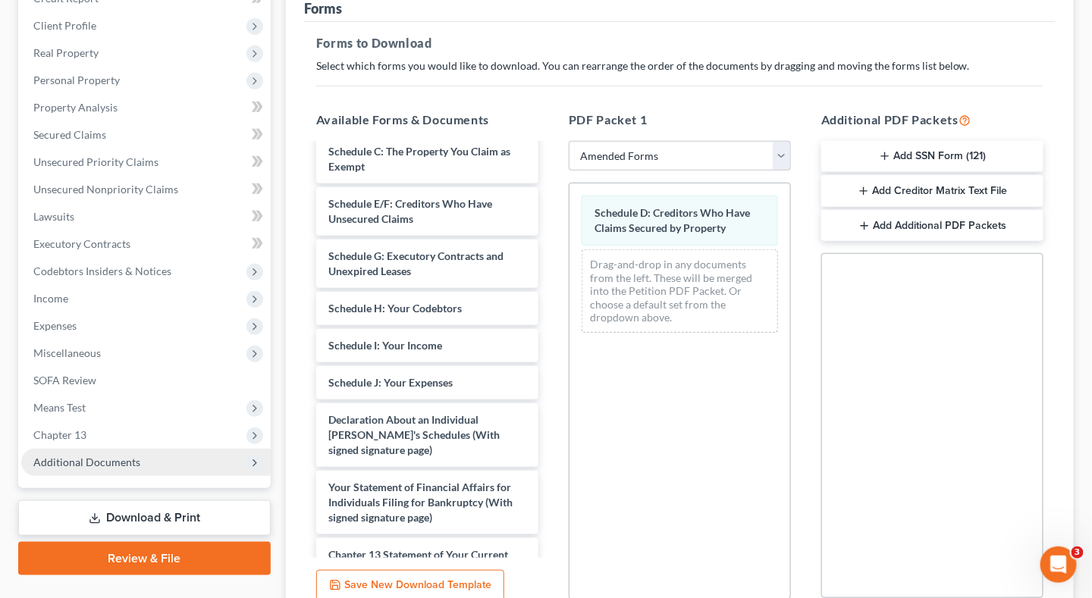
scroll to position [303, 0]
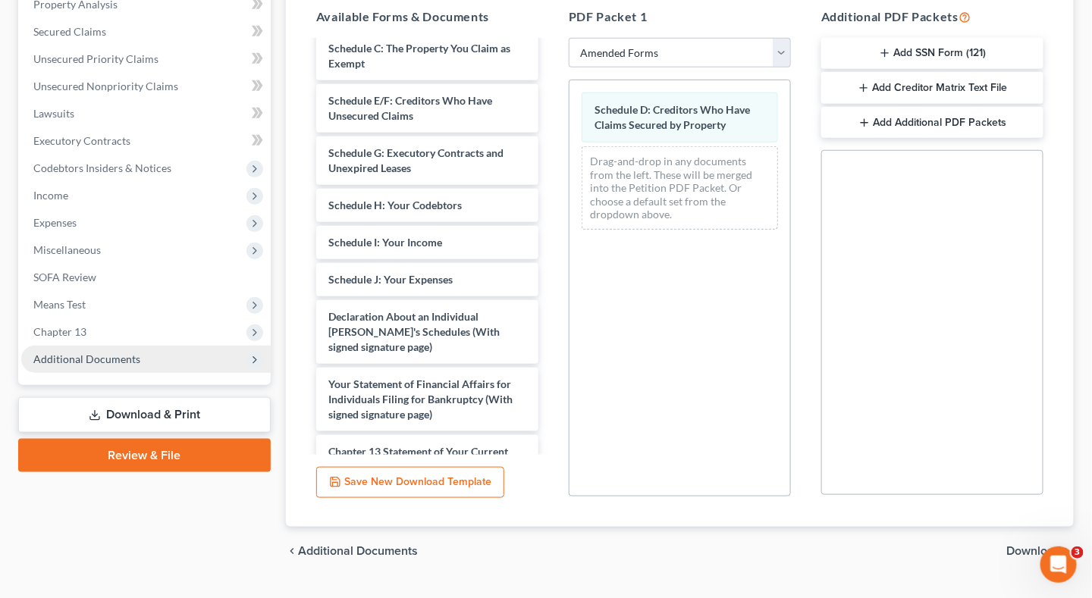
click at [1032, 547] on span "Download" at bounding box center [1034, 551] width 55 height 12
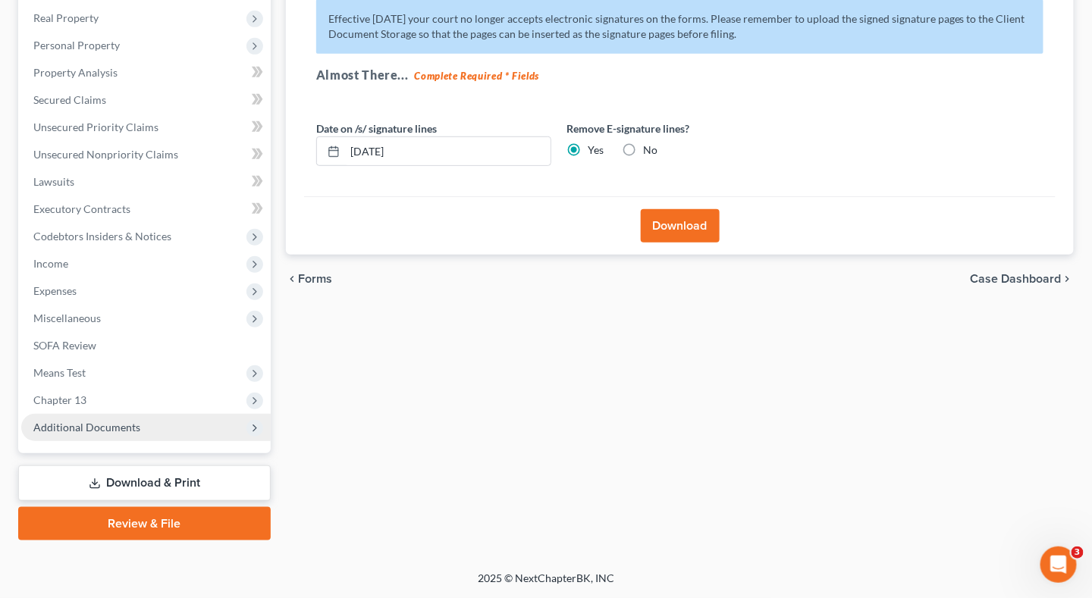
scroll to position [233, 0]
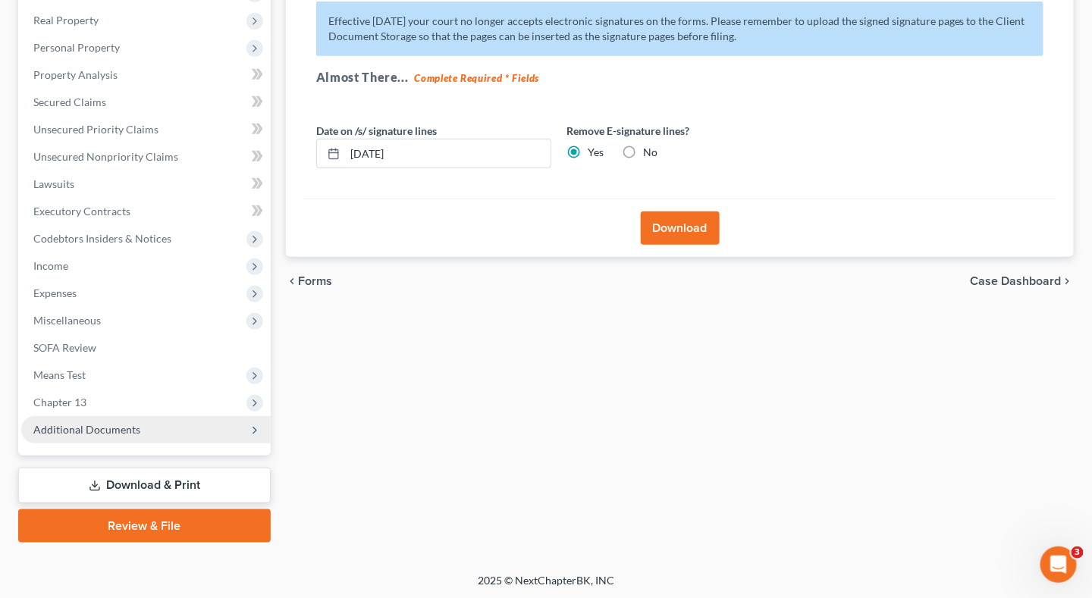
click at [674, 222] on button "Download" at bounding box center [680, 228] width 79 height 33
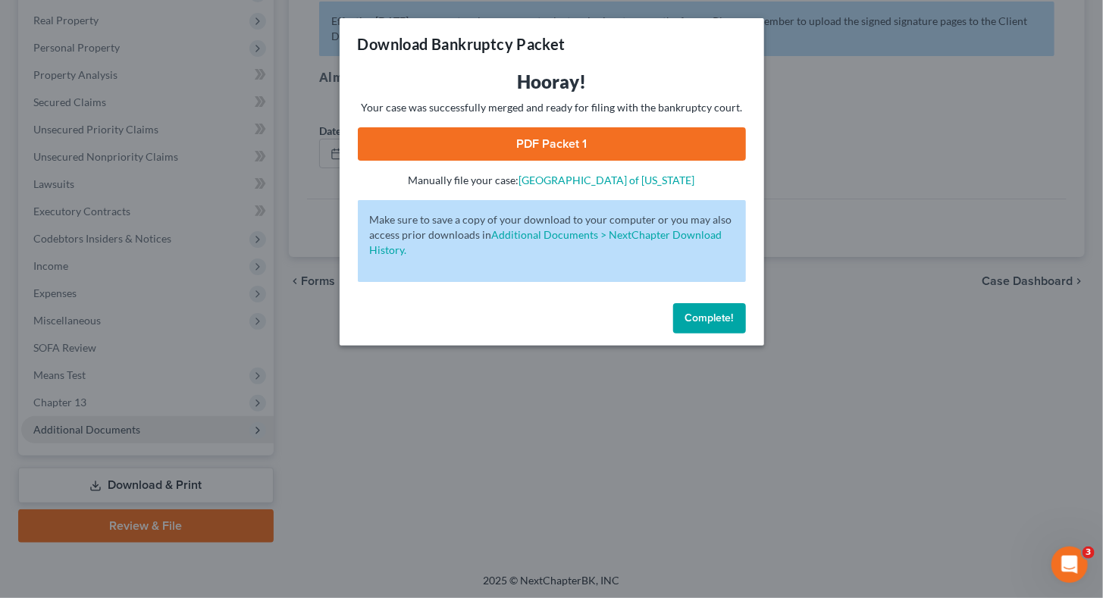
click at [612, 142] on link "PDF Packet 1" at bounding box center [552, 143] width 388 height 33
click at [695, 326] on button "Complete!" at bounding box center [709, 318] width 73 height 30
